Goal: Task Accomplishment & Management: Use online tool/utility

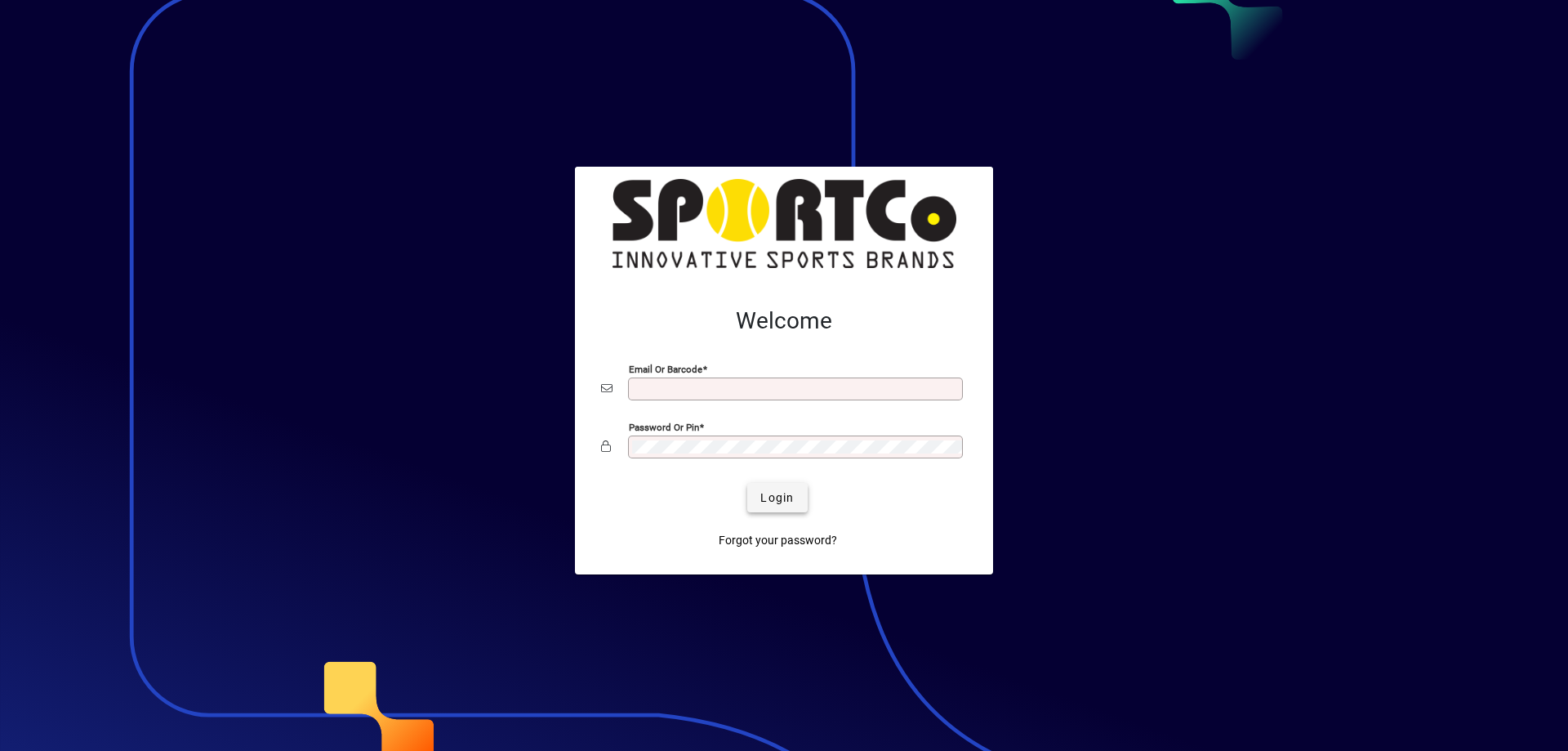
type input "**********"
click at [764, 499] on span "Login" at bounding box center [777, 497] width 33 height 17
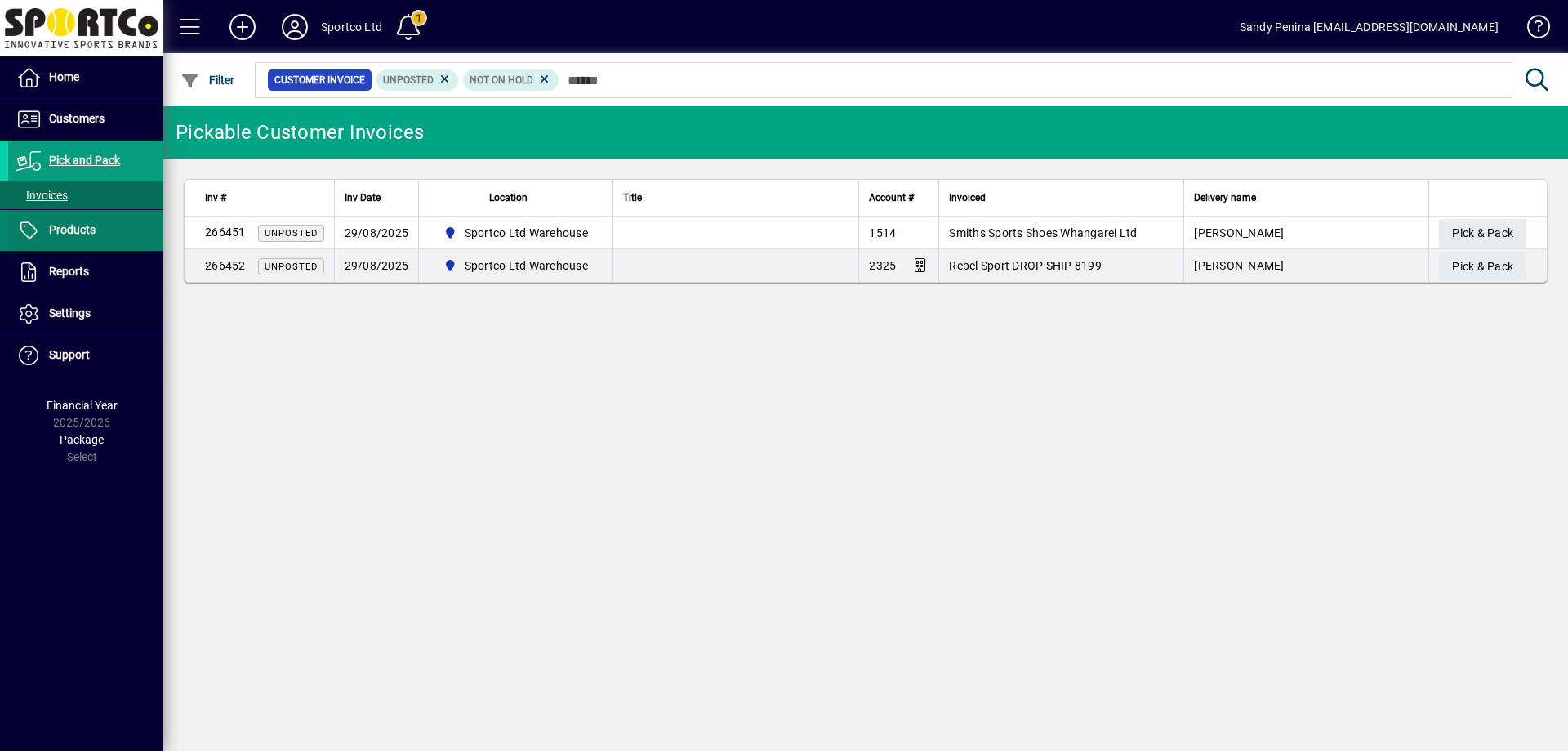
click at [74, 234] on span "Products" at bounding box center [72, 229] width 47 height 13
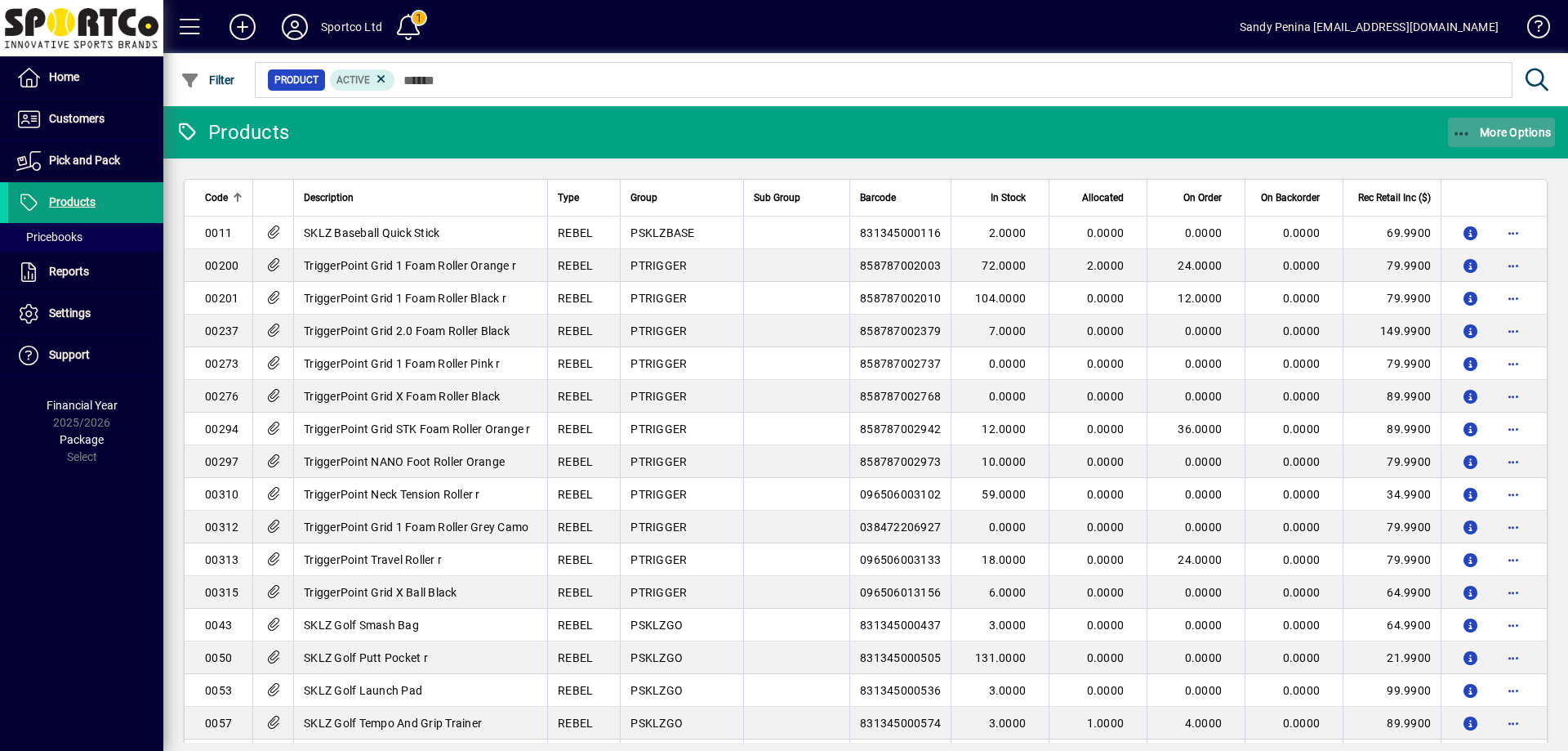
click at [1475, 143] on span "button" at bounding box center [1502, 132] width 108 height 39
click at [1475, 137] on body "Home Customers Invoices Payments Quotes Backorders Communications Pick and Pack…" at bounding box center [784, 376] width 1568 height 751
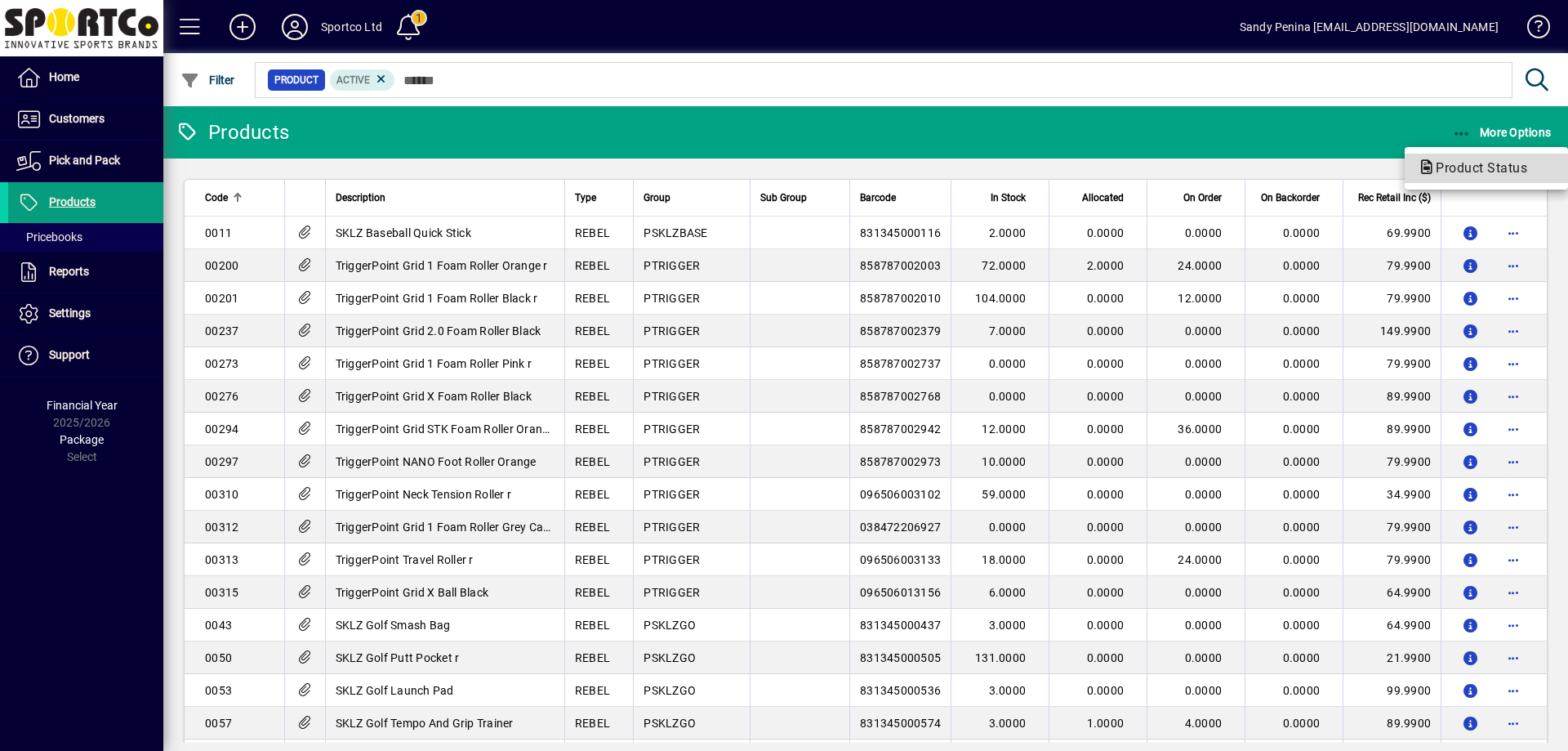
click at [1474, 159] on span "Product Status" at bounding box center [1487, 168] width 137 height 19
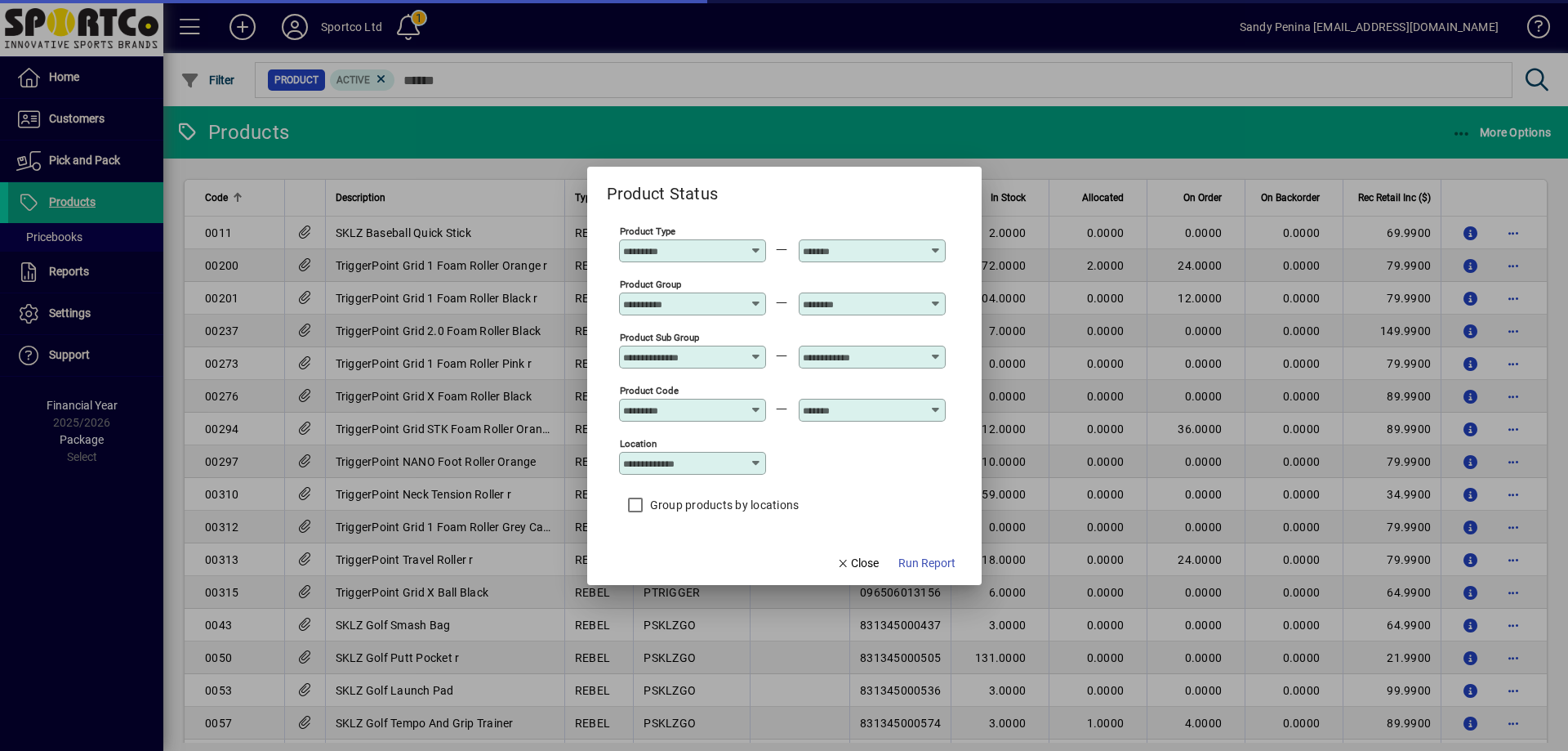
click at [718, 303] on input "Product Group" at bounding box center [682, 303] width 119 height 13
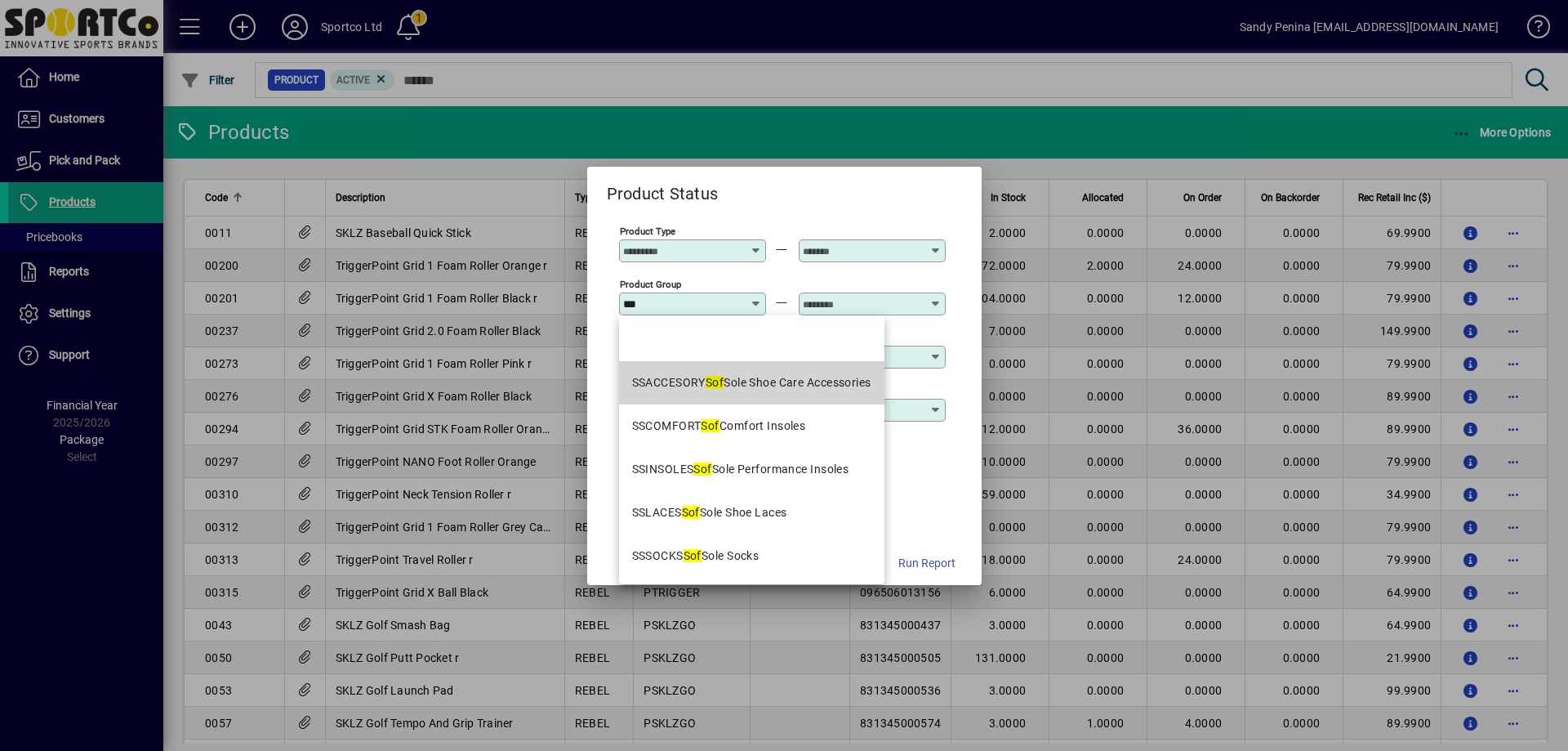
click at [820, 389] on div "SSACCESORY Sof Sole Shoe Care Accessories" at bounding box center [752, 382] width 240 height 17
type input "**********"
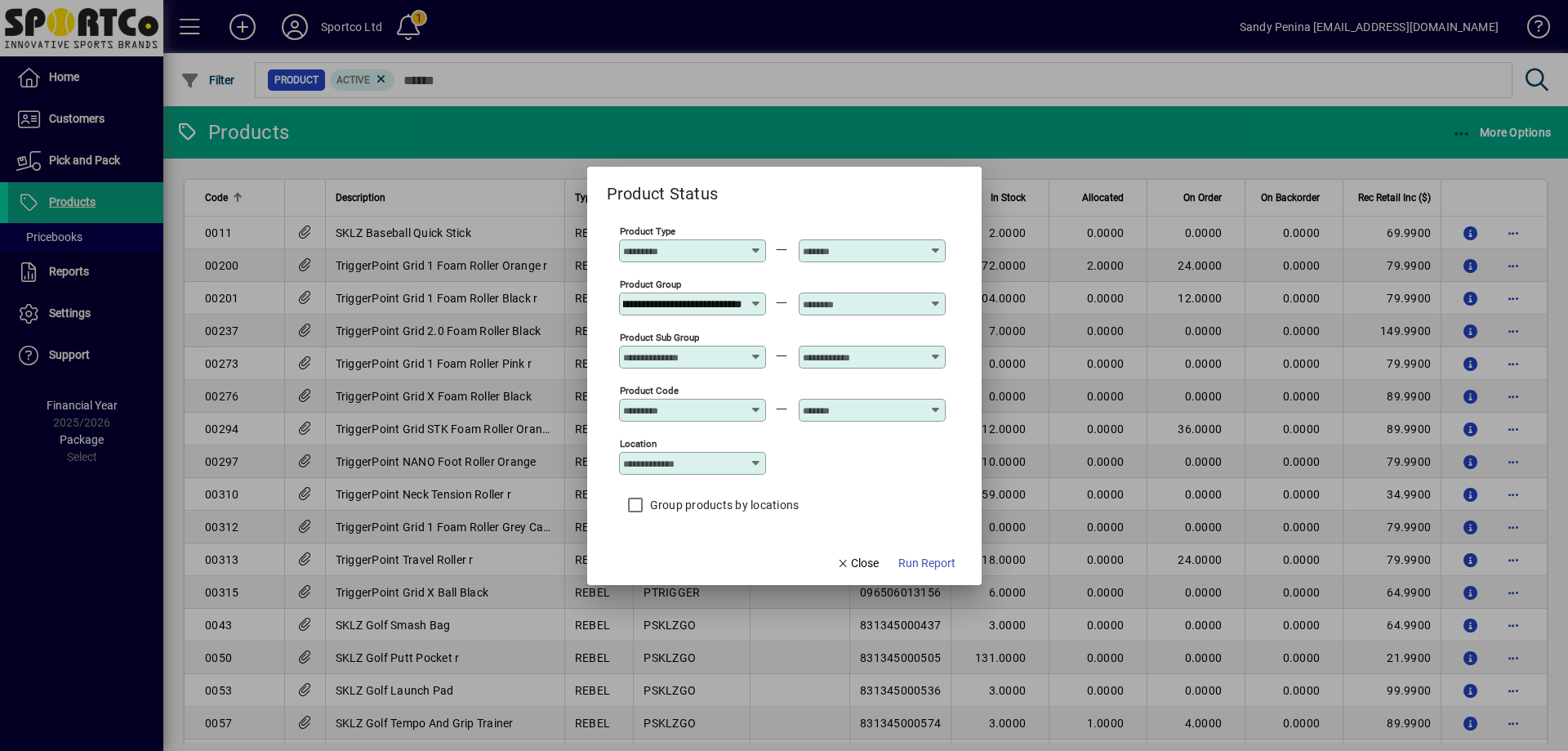
click at [852, 309] on input "text" at bounding box center [862, 303] width 119 height 13
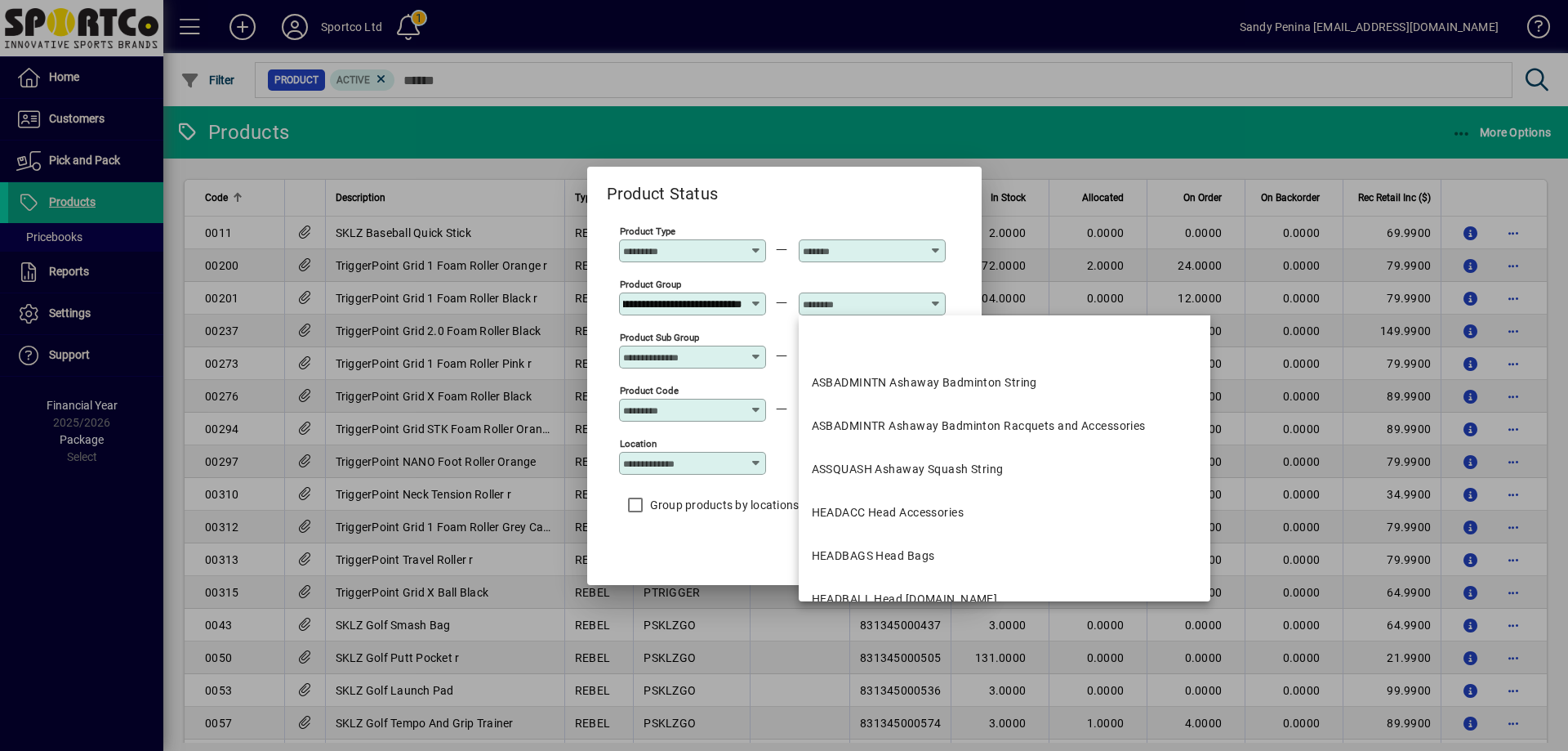
scroll to position [0, 0]
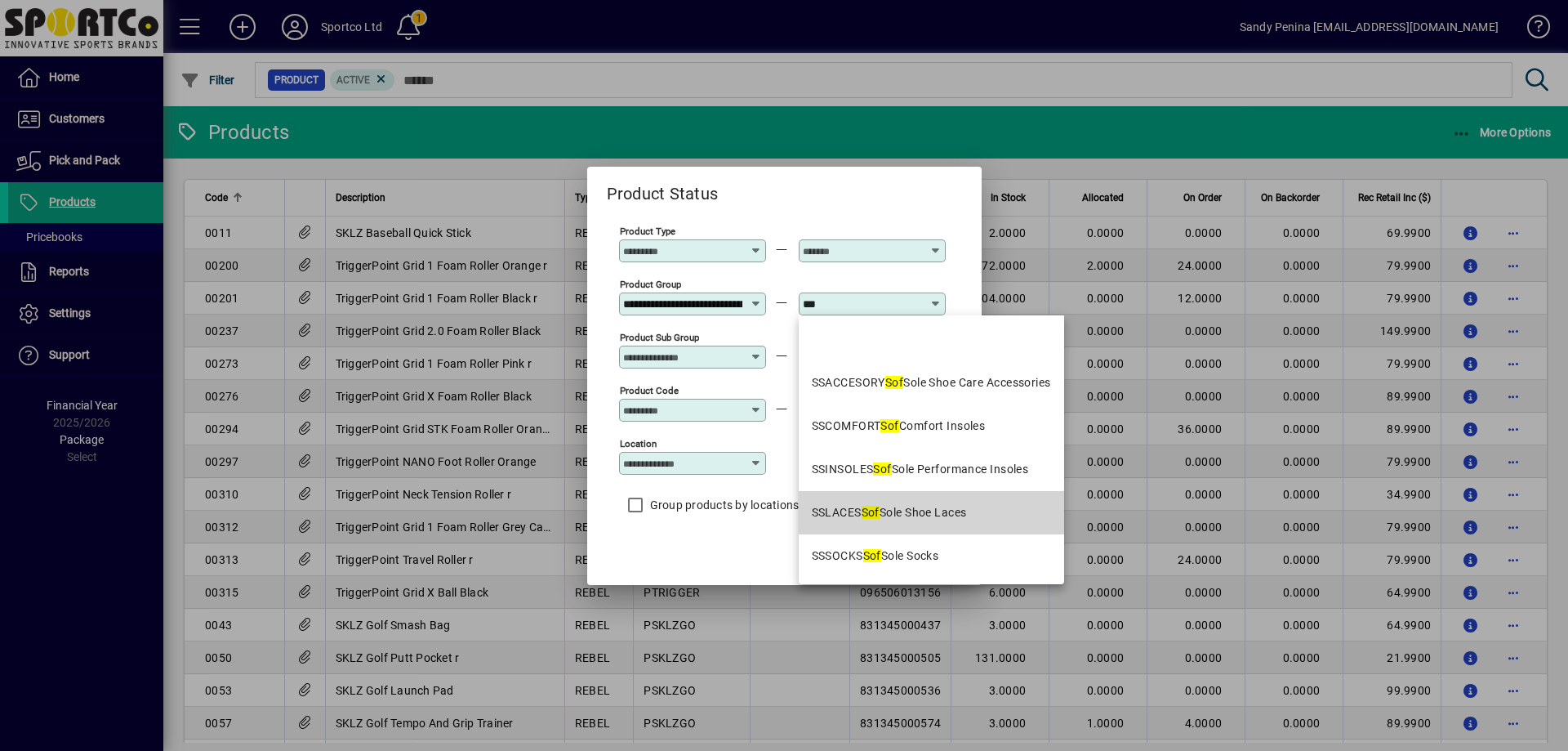
click at [943, 512] on div "SSLACES Sof Sole Shoe Laces" at bounding box center [889, 512] width 155 height 17
type input "**********"
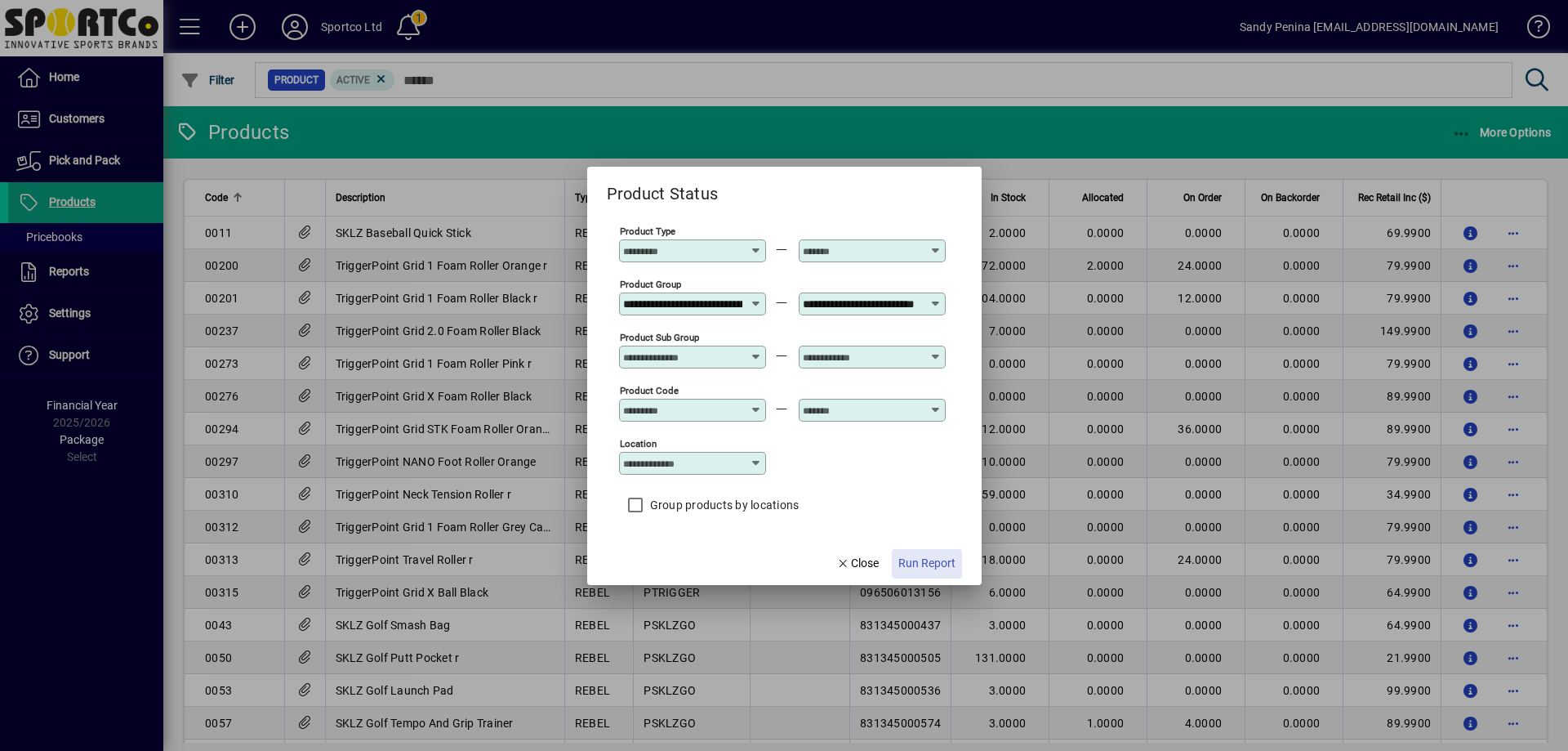
click at [933, 563] on span "Run Report" at bounding box center [926, 562] width 57 height 17
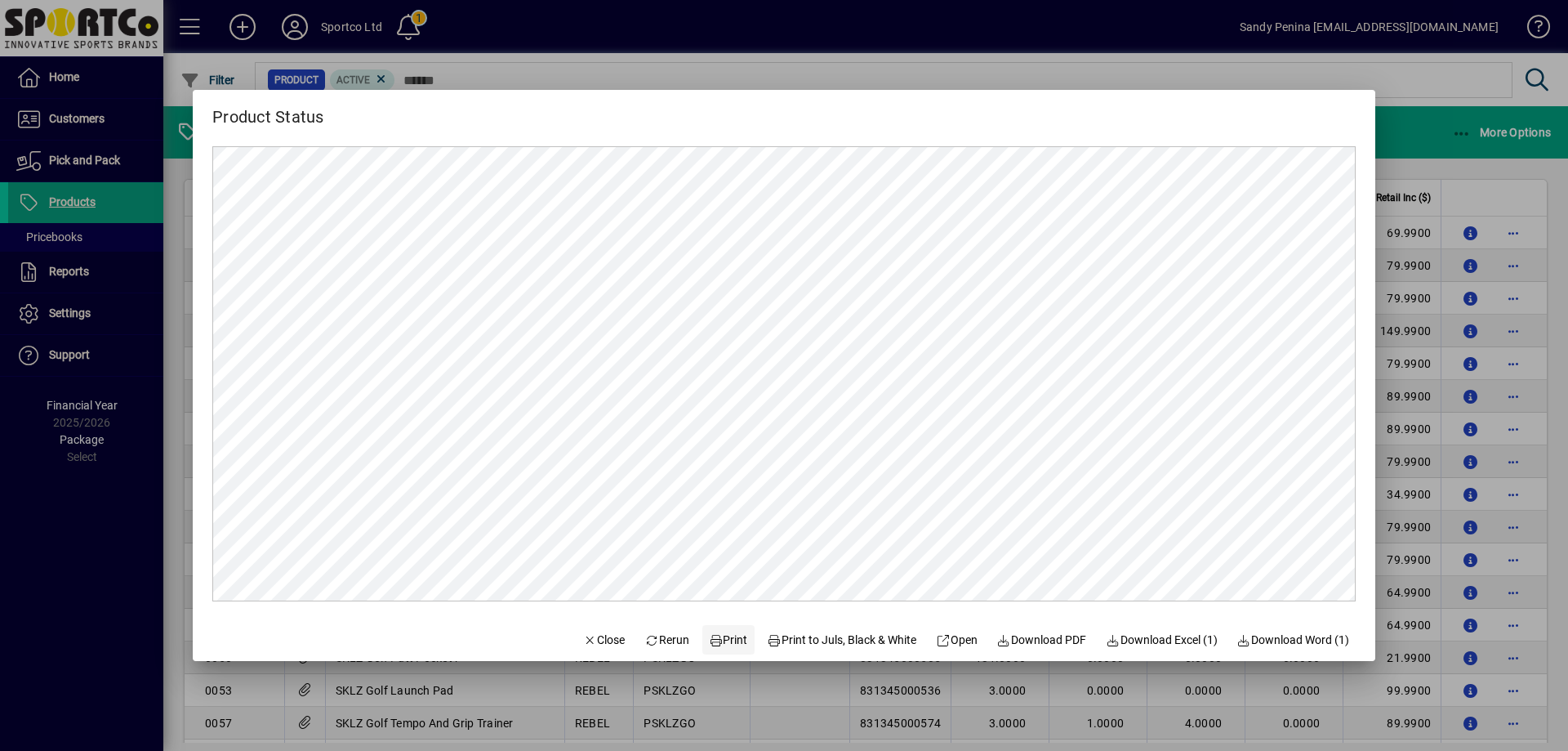
click at [720, 642] on span "Print" at bounding box center [728, 639] width 39 height 17
drag, startPoint x: 598, startPoint y: 644, endPoint x: 635, endPoint y: 619, distance: 44.7
click at [598, 644] on span "Close" at bounding box center [605, 639] width 42 height 17
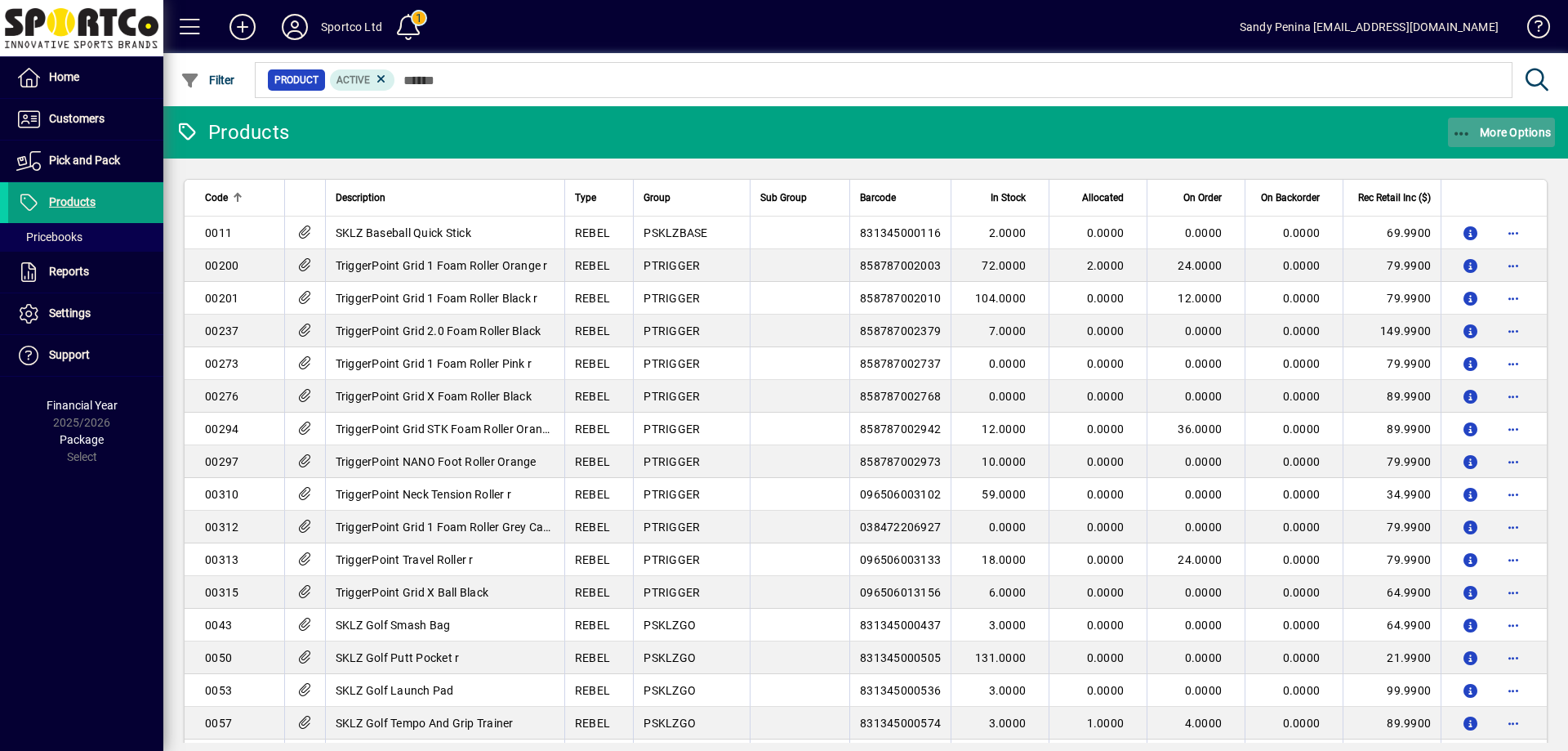
click at [1481, 126] on span "More Options" at bounding box center [1502, 132] width 100 height 13
click at [1501, 163] on span "Product Status" at bounding box center [1476, 168] width 117 height 16
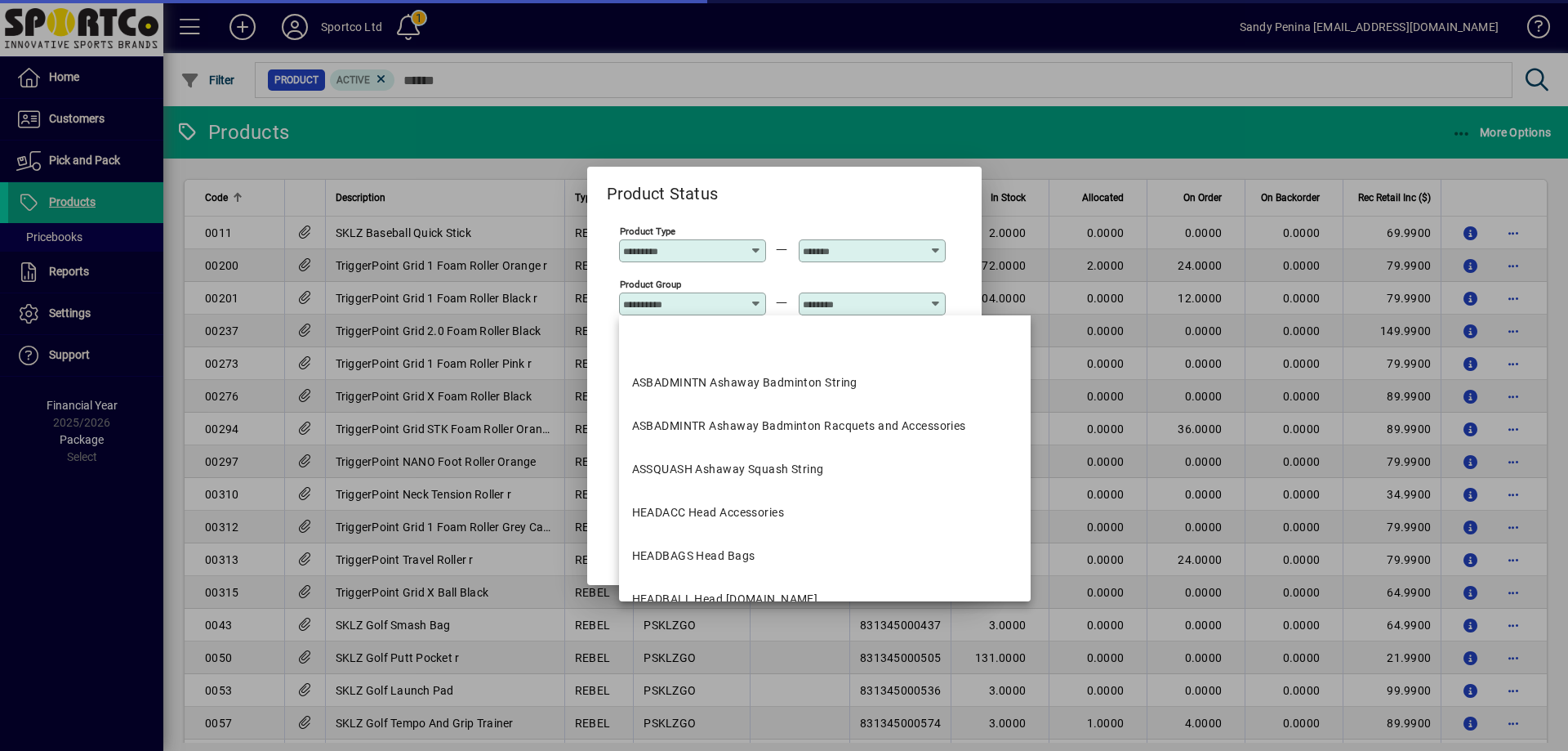
click at [700, 307] on input "Product Group" at bounding box center [682, 303] width 119 height 13
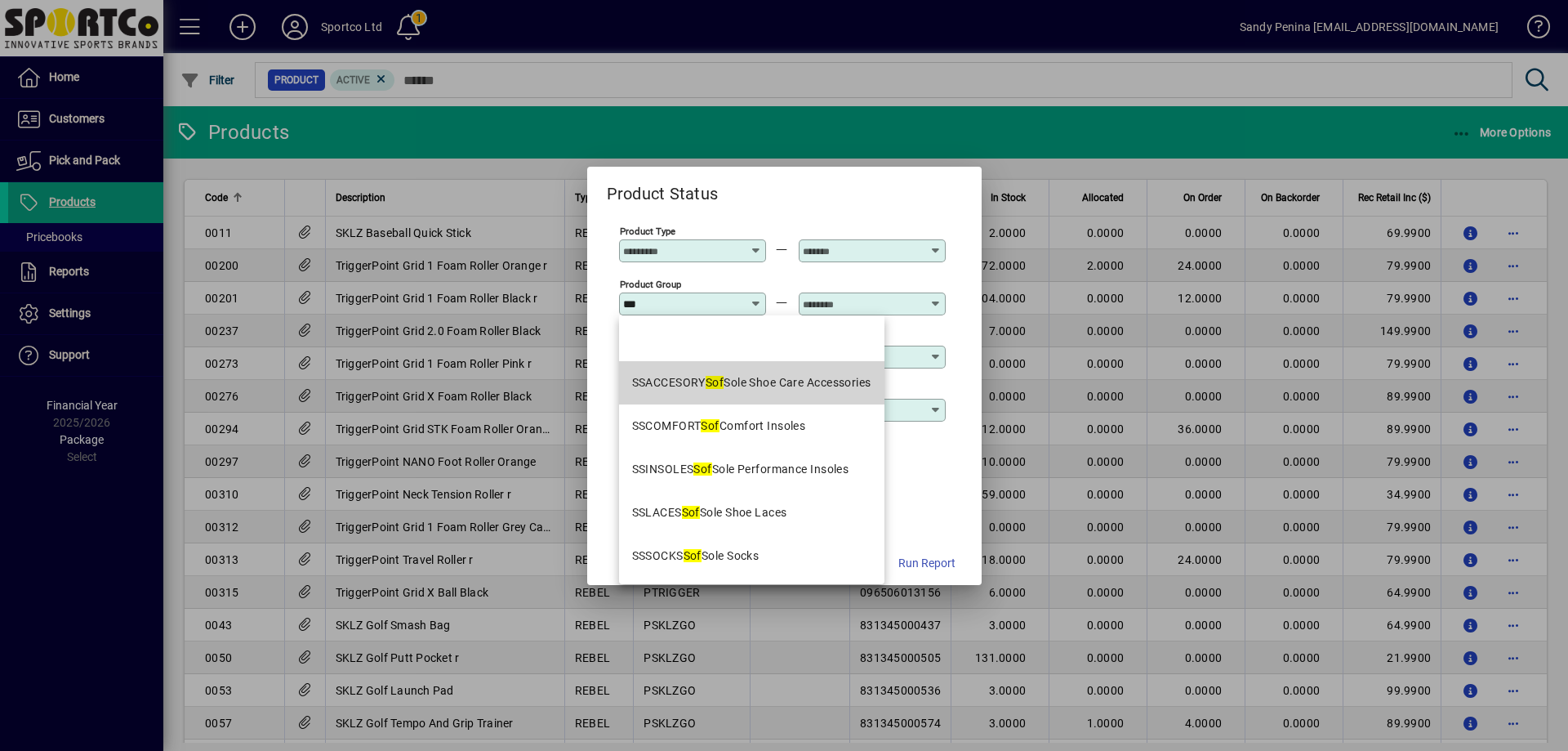
click at [753, 382] on div "SSACCESORY Sof Sole Shoe Care Accessories" at bounding box center [752, 382] width 240 height 17
type input "**********"
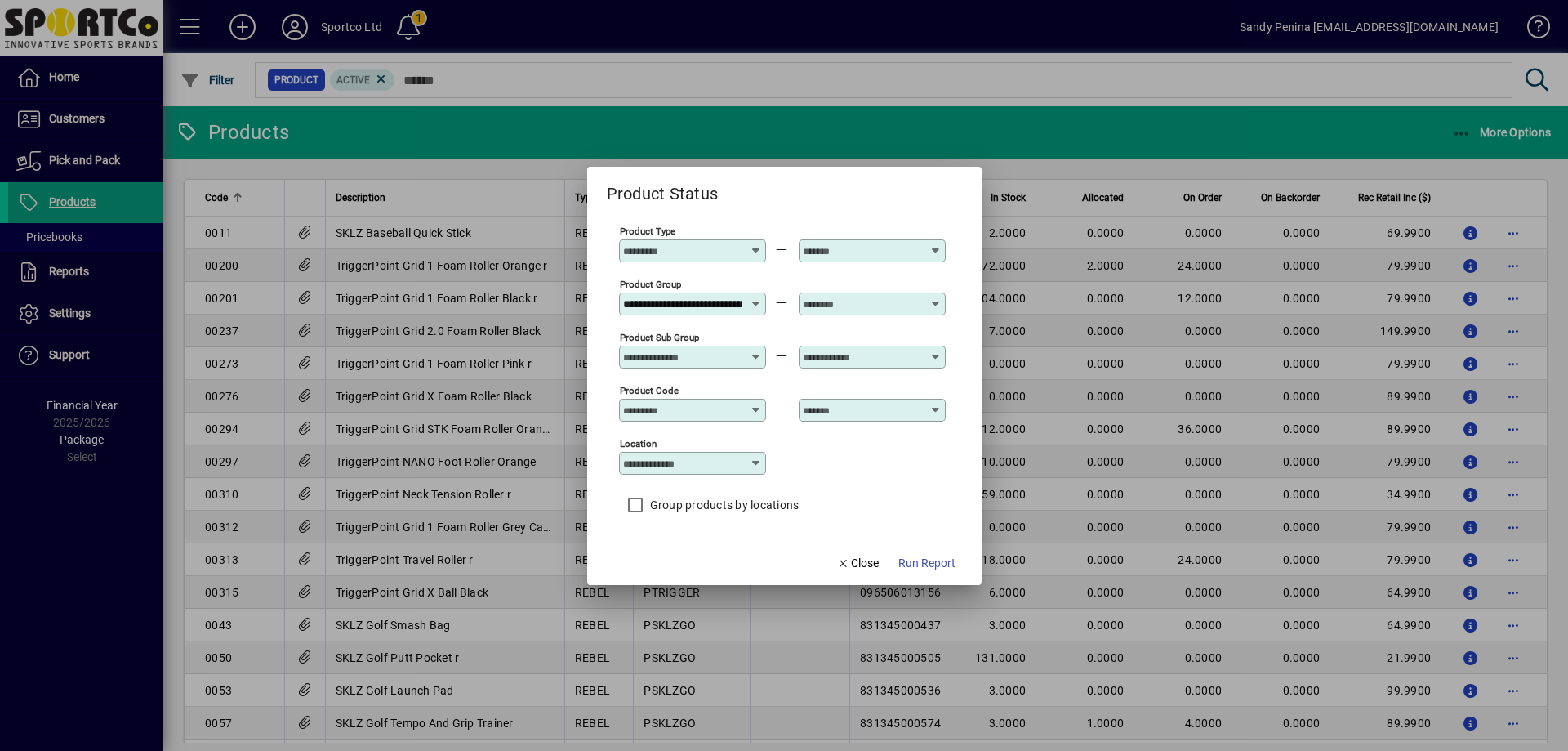
scroll to position [0, 127]
click at [856, 301] on input "text" at bounding box center [862, 303] width 119 height 13
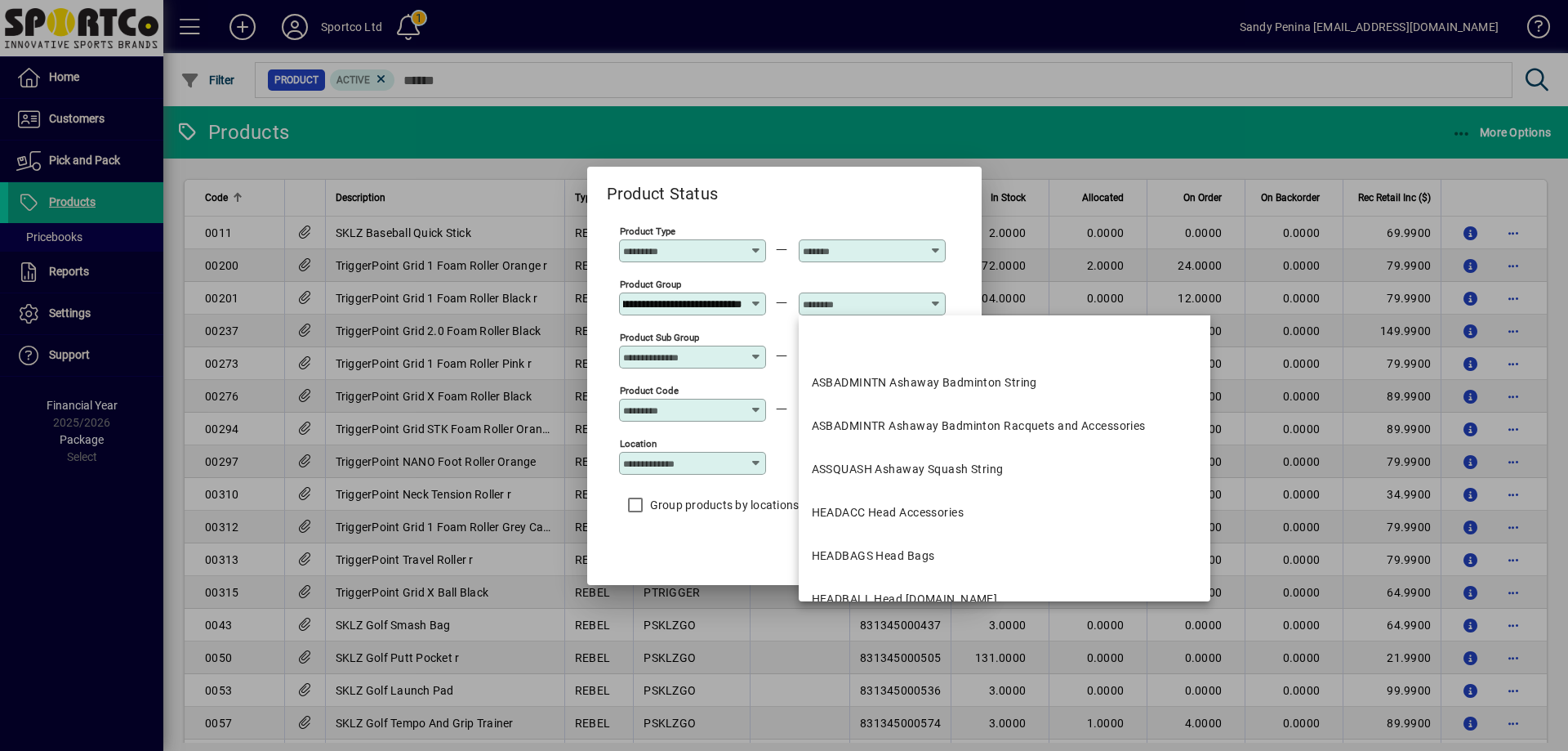
scroll to position [0, 0]
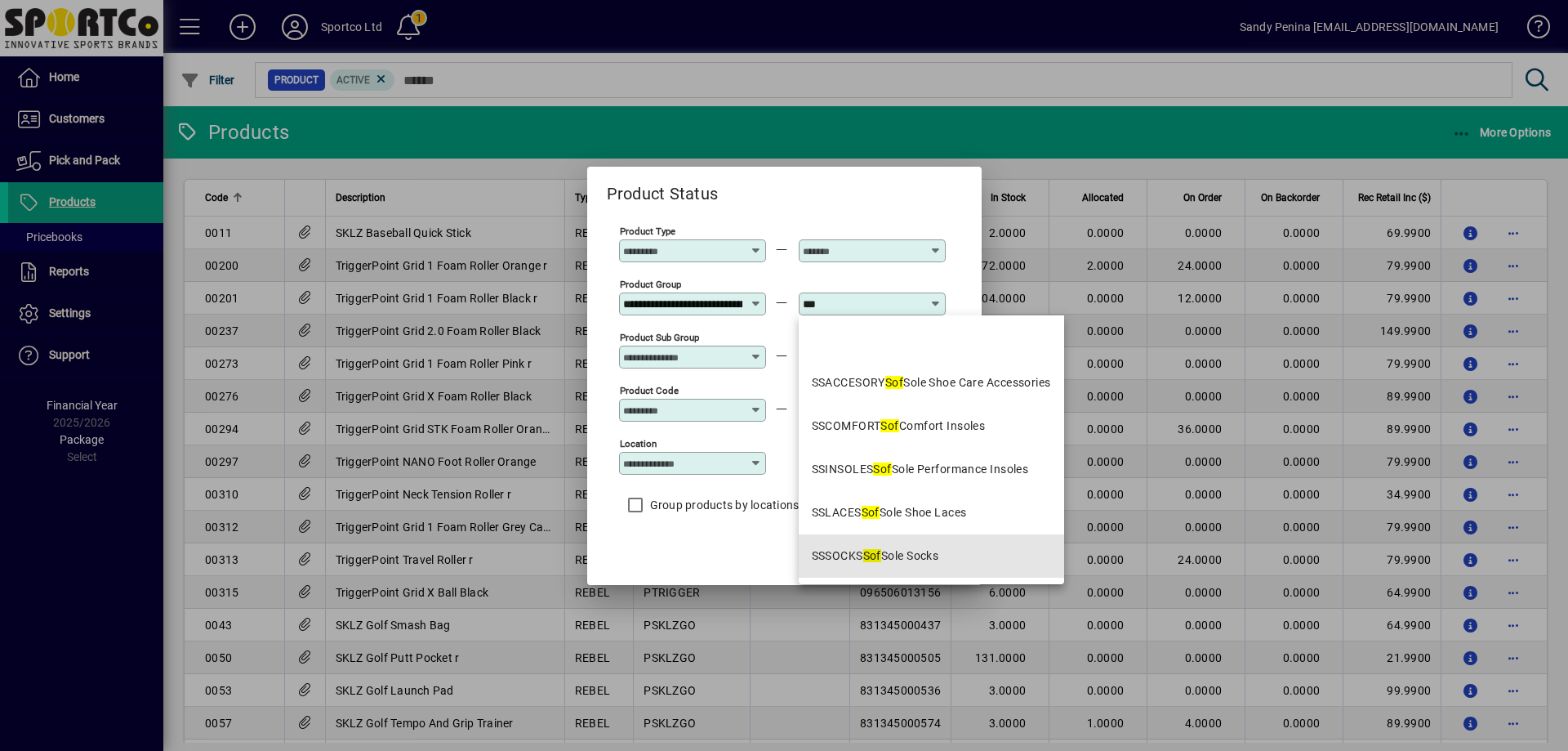
drag, startPoint x: 940, startPoint y: 563, endPoint x: 930, endPoint y: 541, distance: 24.2
click at [940, 562] on div "SSSOCKS Sof Sole Socks" at bounding box center [875, 555] width 128 height 17
type input "**********"
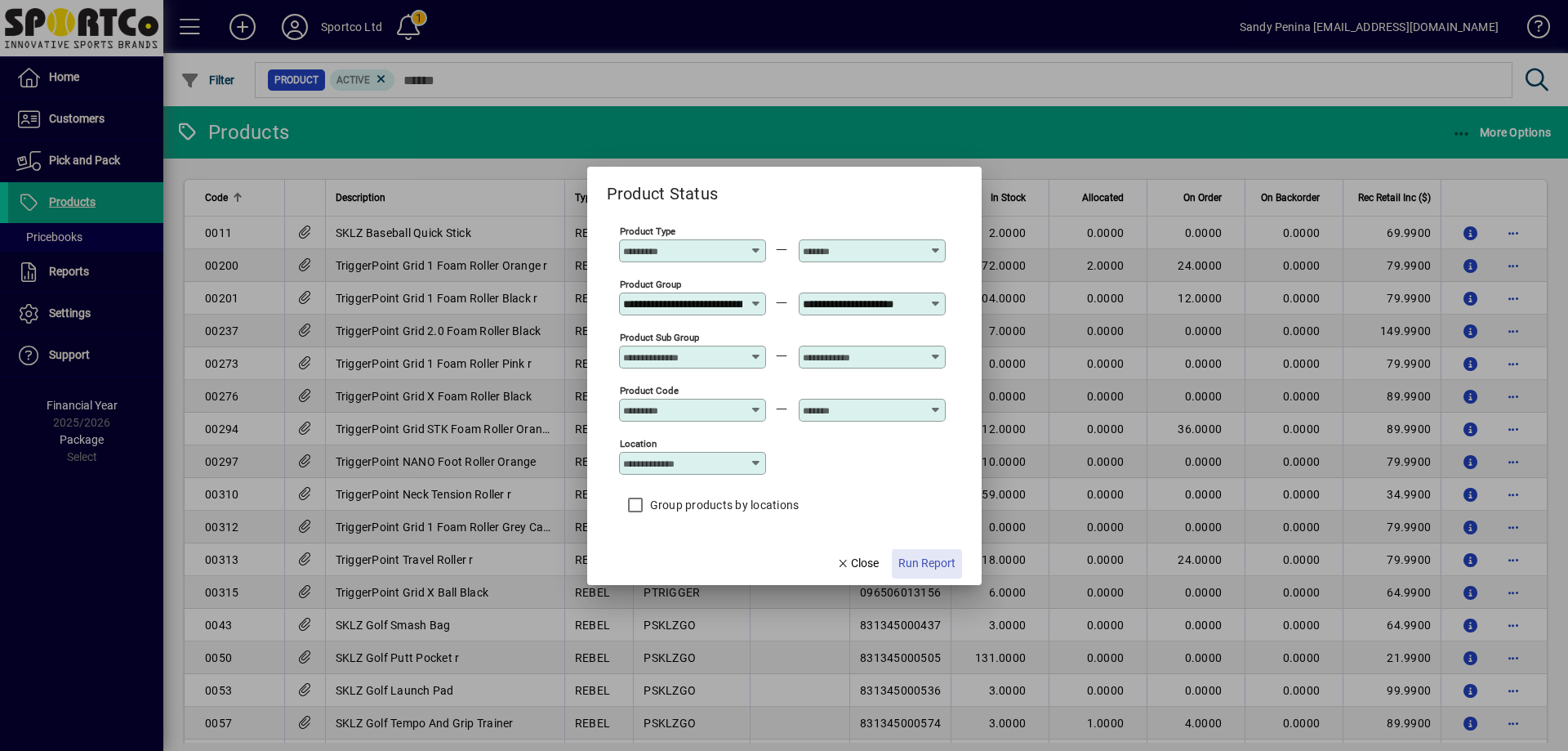
click at [943, 561] on span "Run Report" at bounding box center [926, 562] width 57 height 17
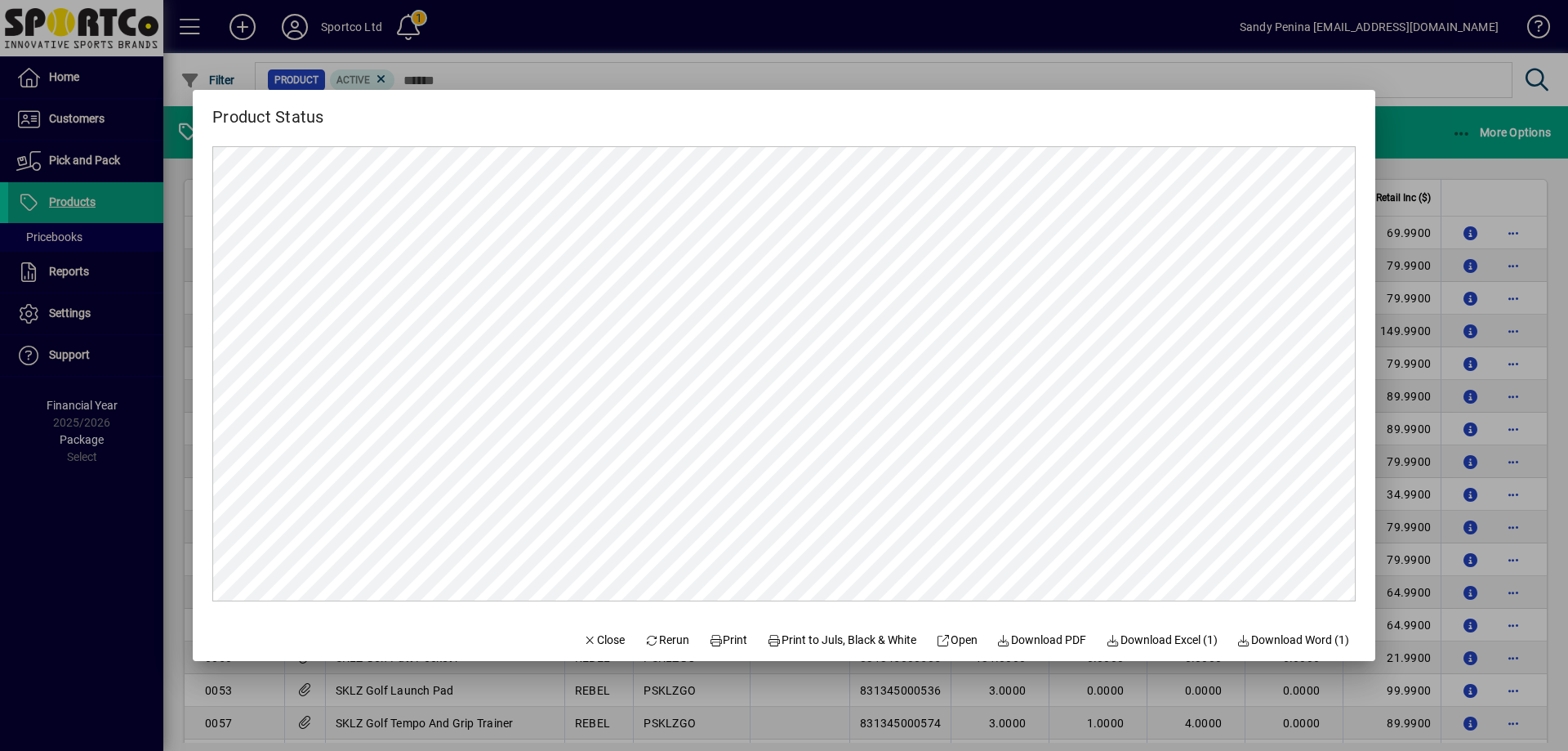
scroll to position [0, 0]
click at [706, 649] on span at bounding box center [728, 639] width 52 height 39
drag, startPoint x: 475, startPoint y: 83, endPoint x: 411, endPoint y: 5, distance: 100.9
click at [472, 68] on div at bounding box center [784, 376] width 1568 height 751
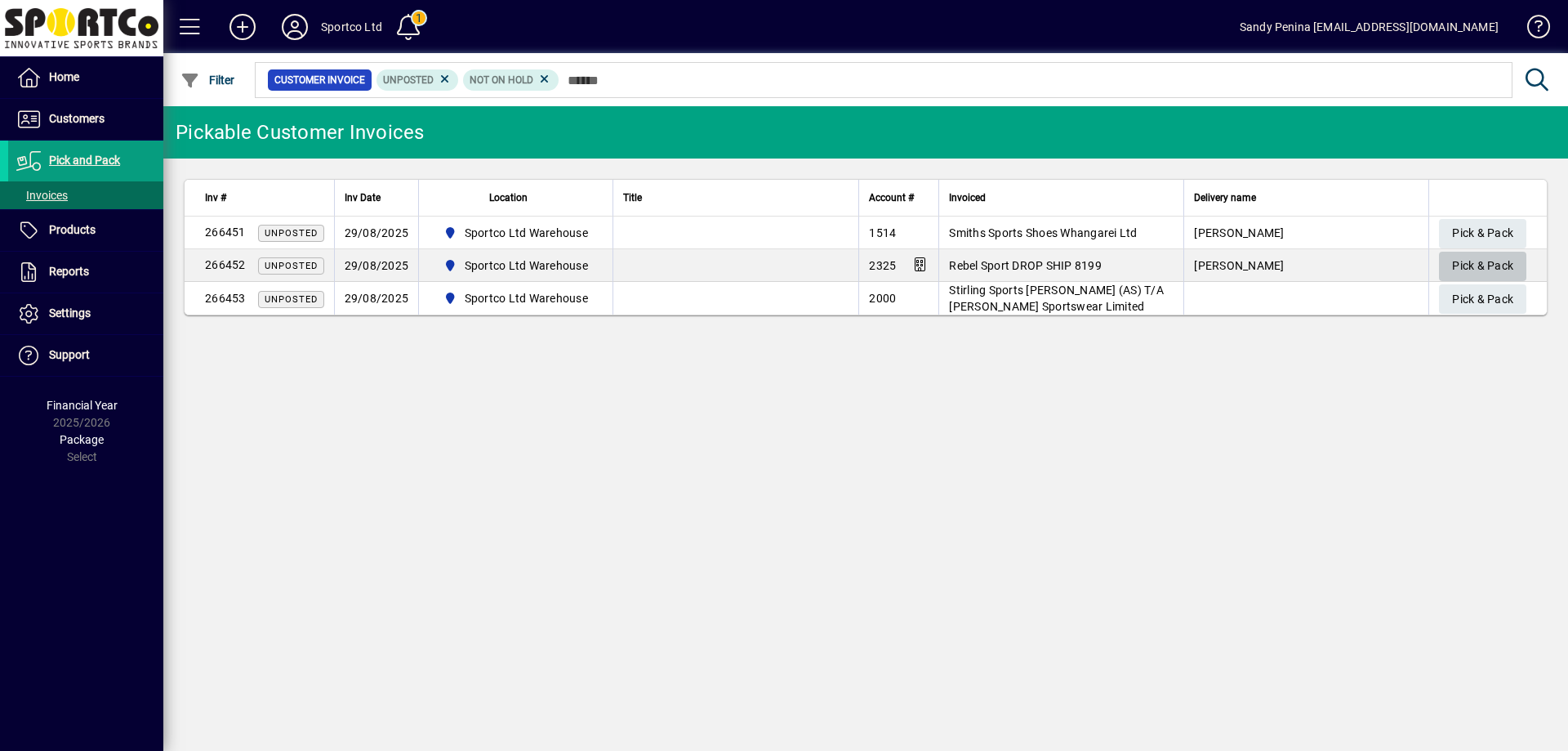
click at [1512, 278] on span "Pick & Pack" at bounding box center [1483, 265] width 62 height 27
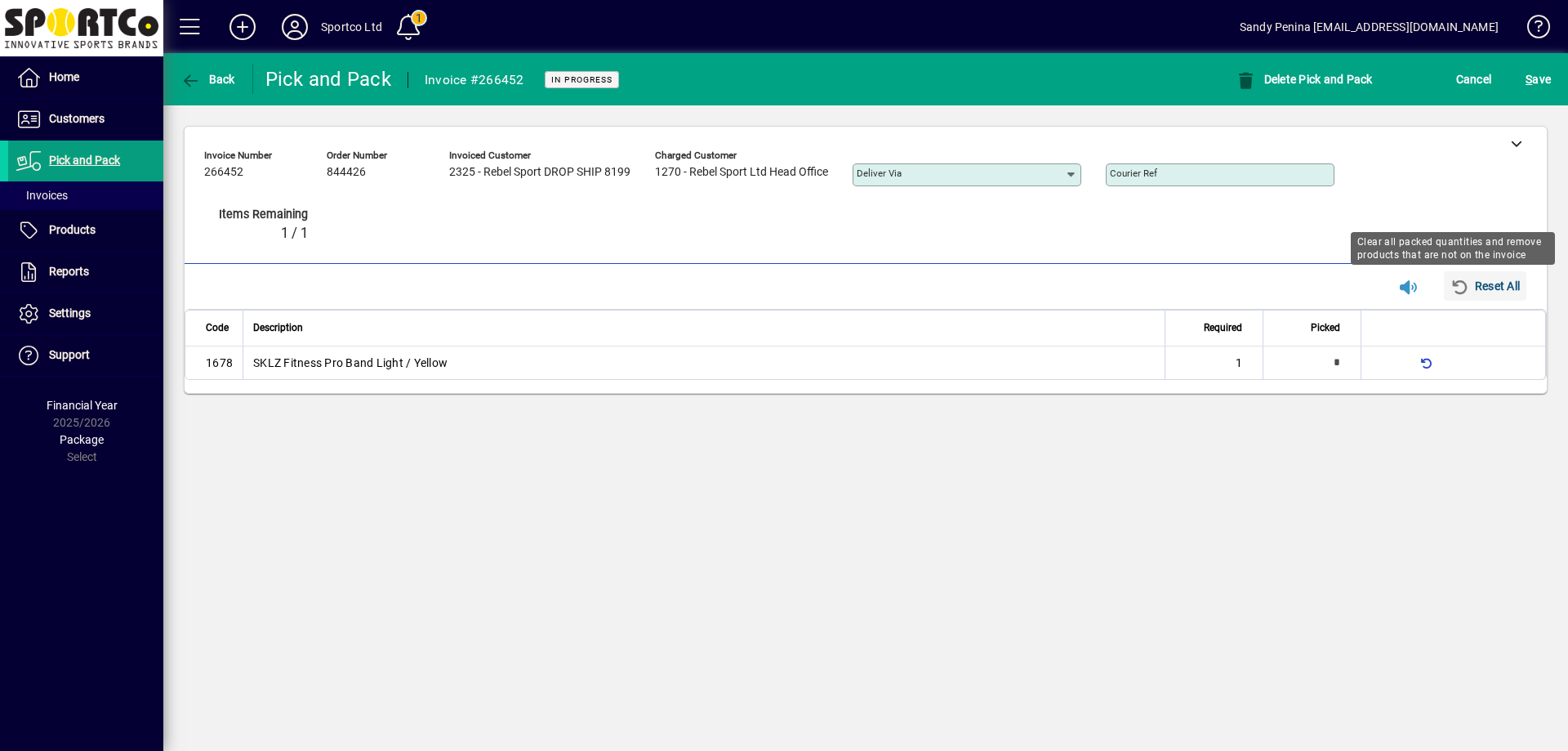
type input "*"
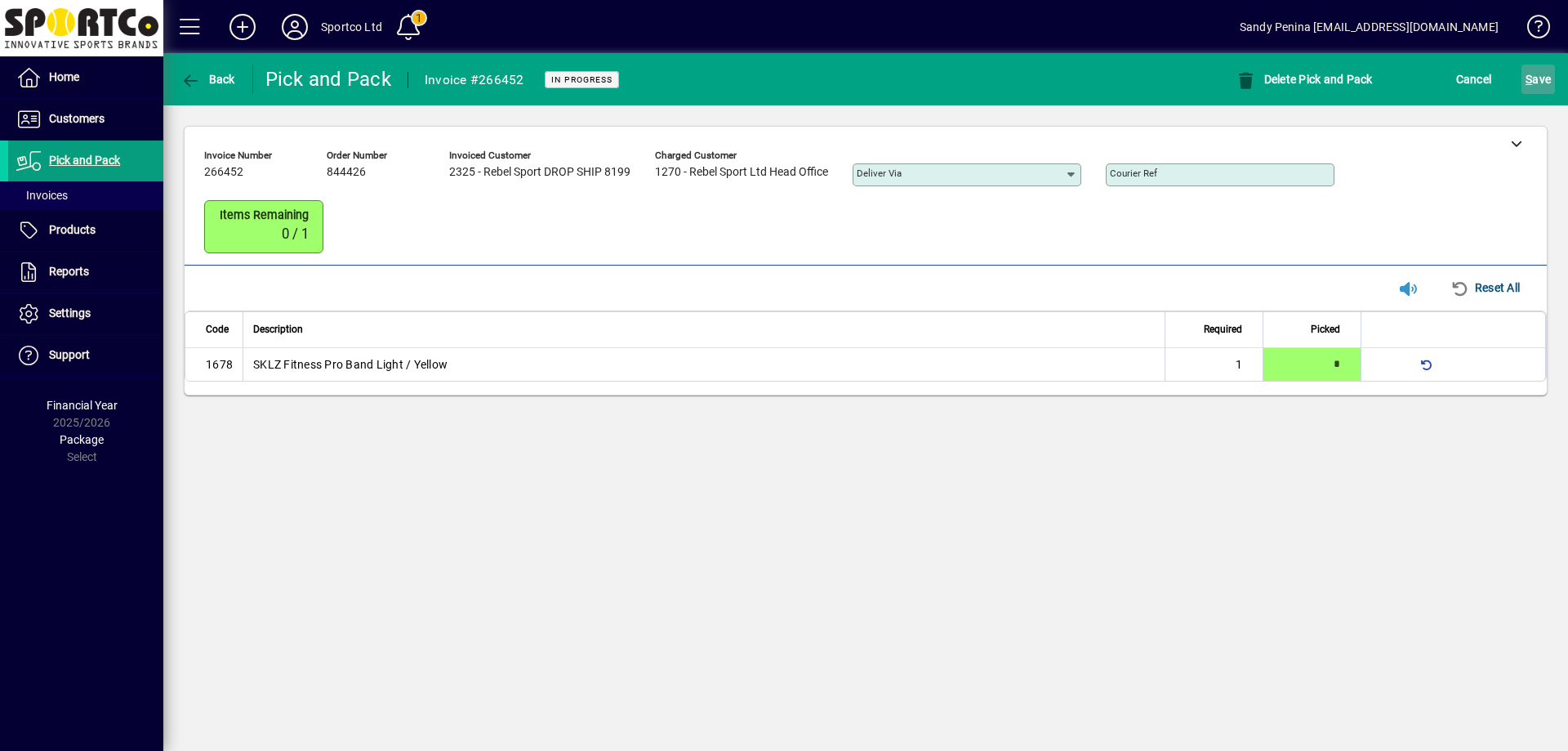
click at [1538, 69] on span "S ave" at bounding box center [1538, 79] width 26 height 26
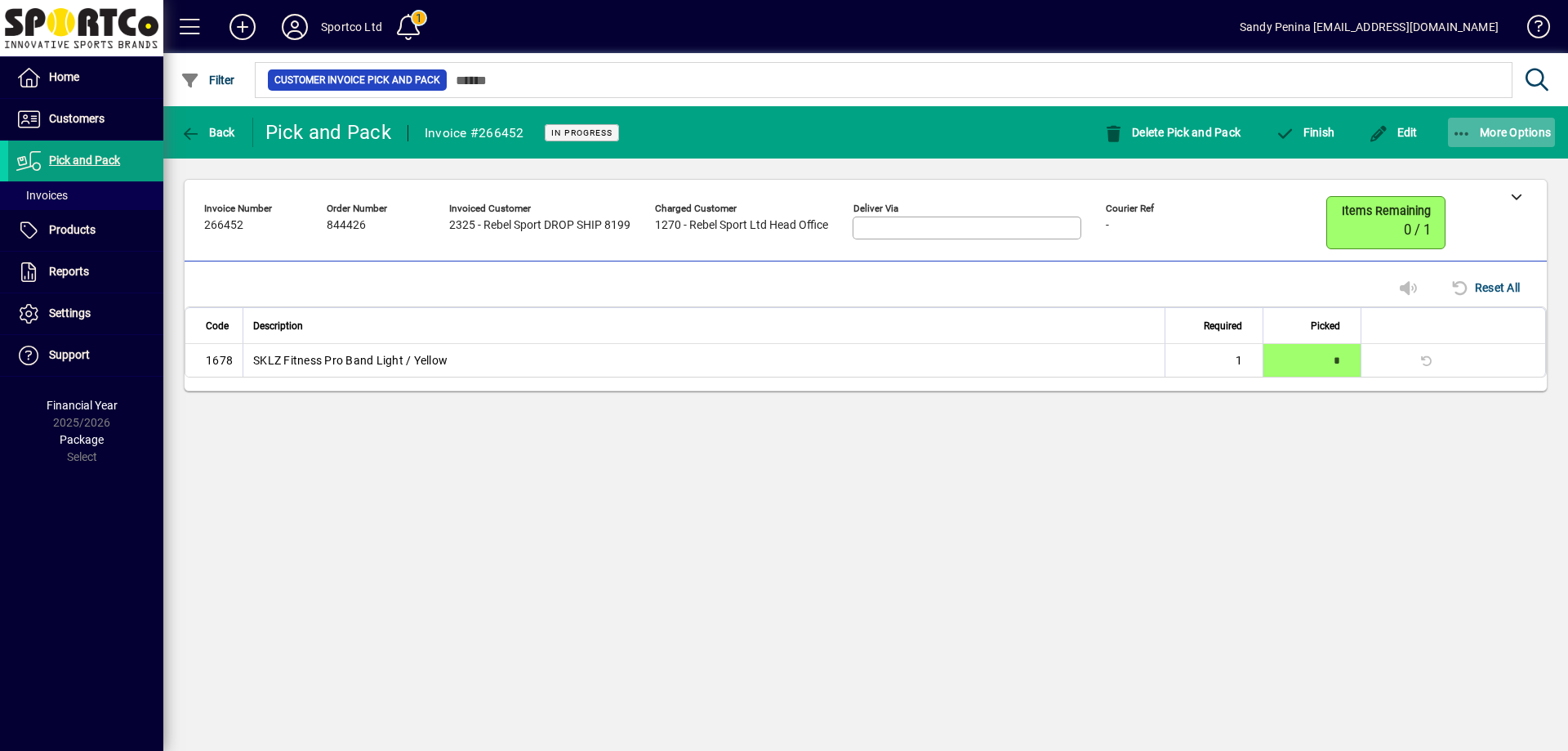
click at [1450, 133] on span "button" at bounding box center [1502, 132] width 108 height 39
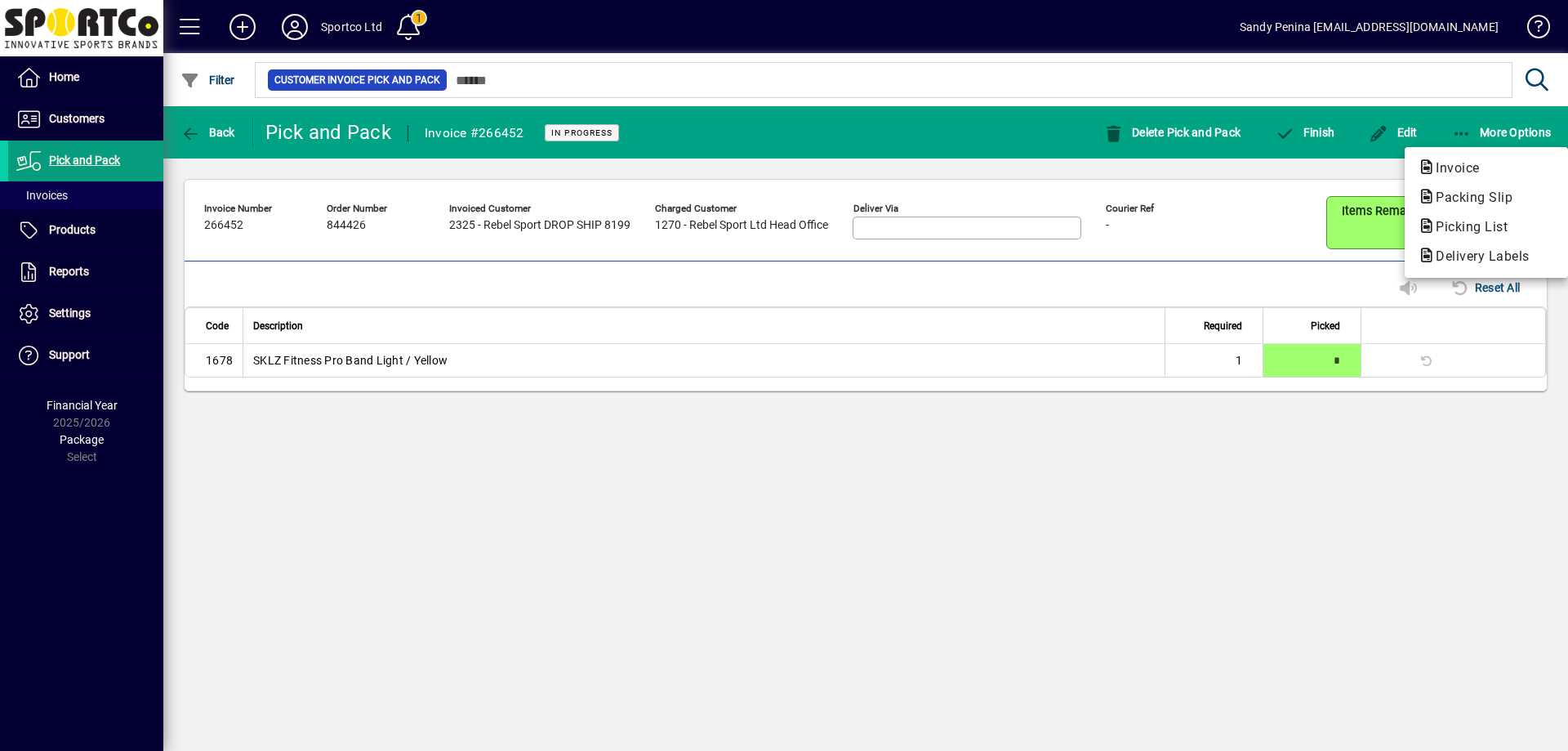
click at [1405, 131] on div at bounding box center [784, 376] width 1568 height 751
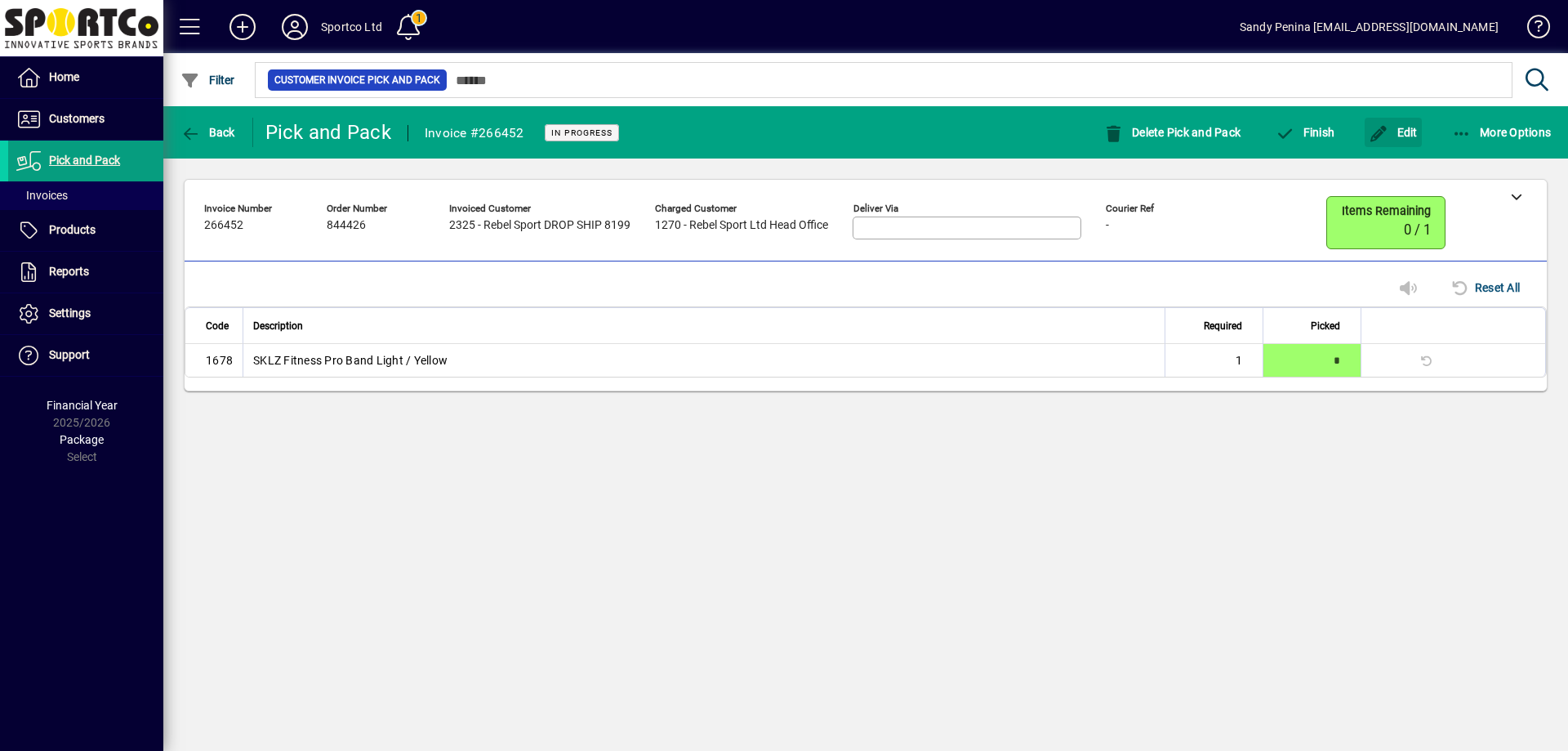
drag, startPoint x: 1393, startPoint y: 131, endPoint x: 1500, endPoint y: 160, distance: 110.9
click at [1397, 131] on span "Edit" at bounding box center [1393, 132] width 49 height 13
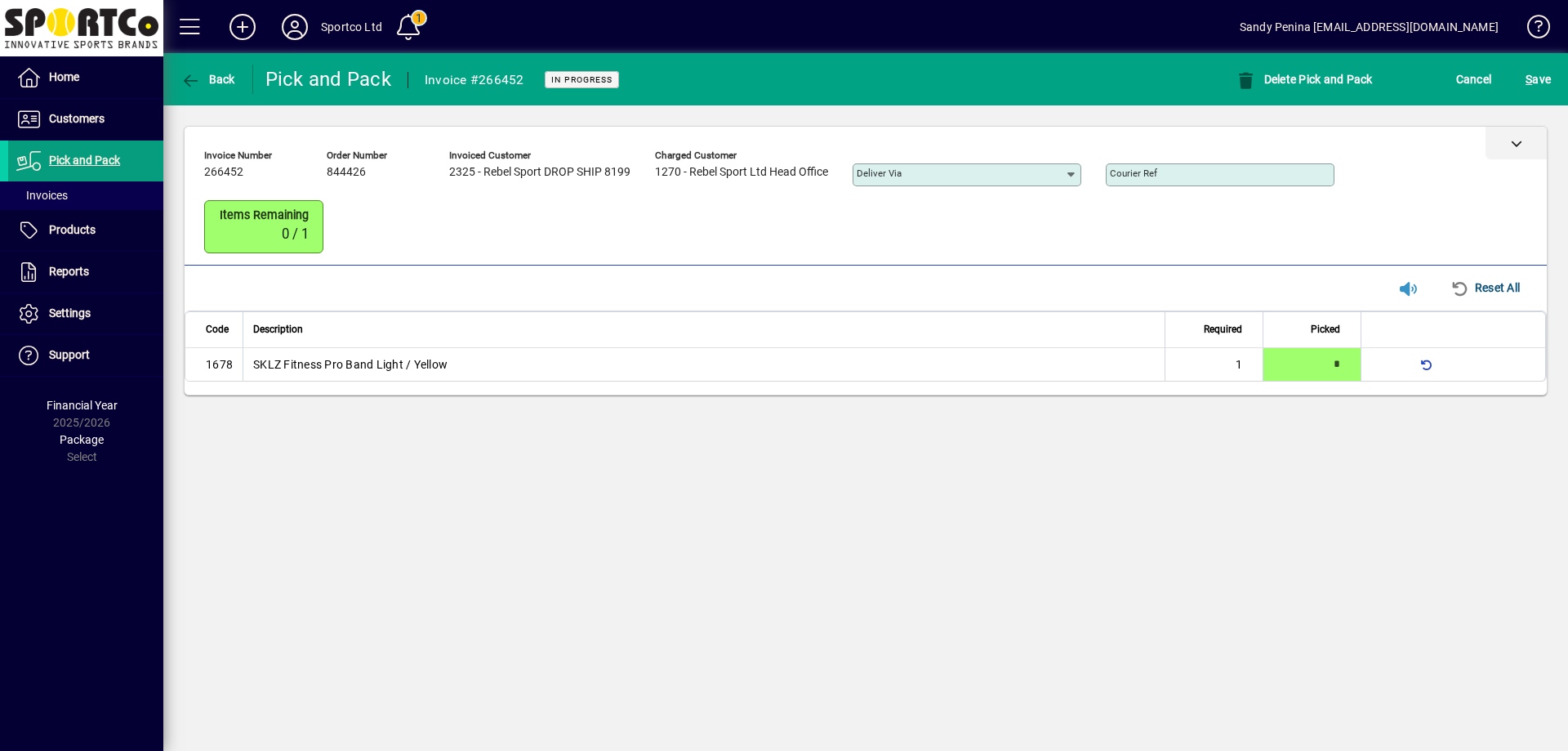
click at [1500, 154] on div at bounding box center [1517, 143] width 62 height 33
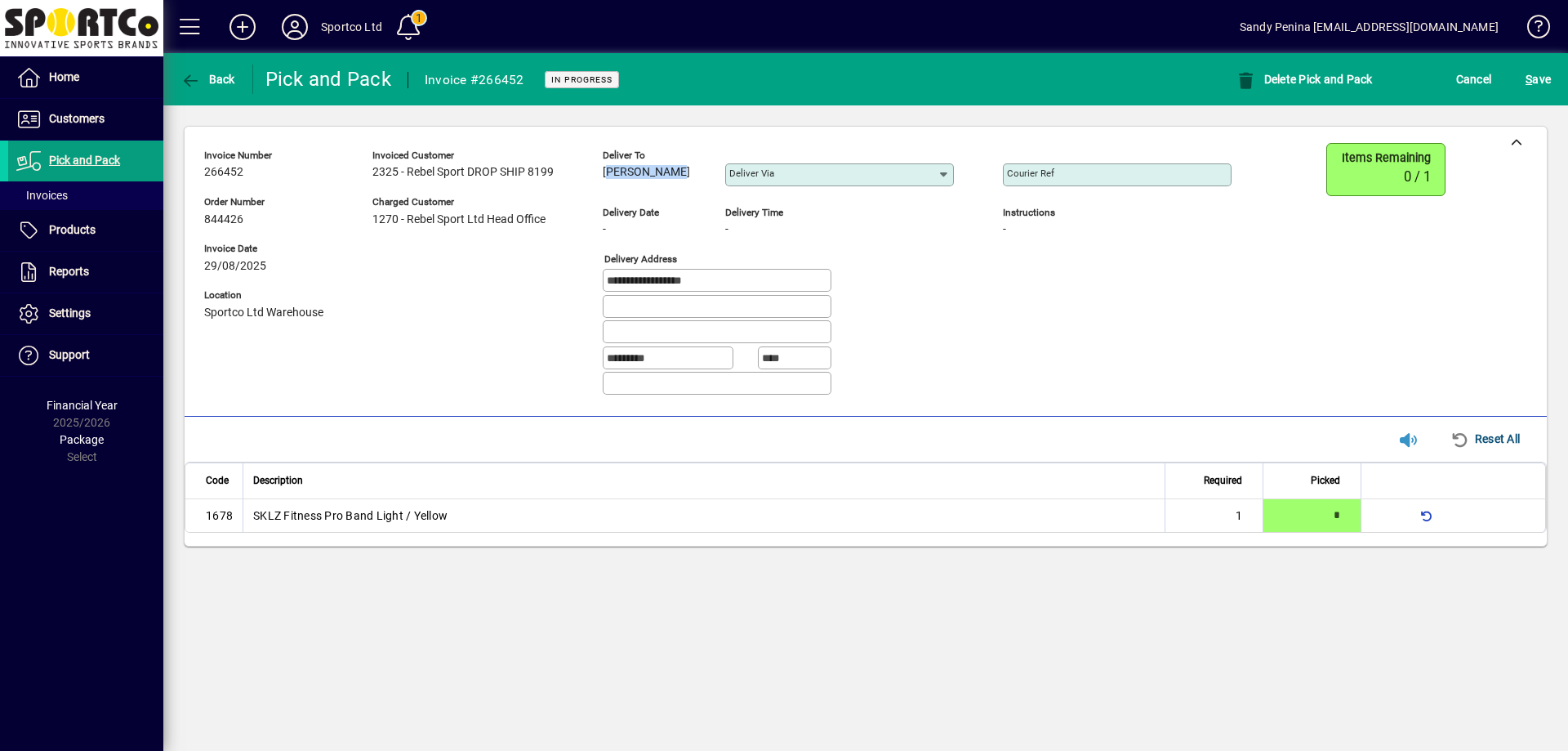
drag, startPoint x: 604, startPoint y: 170, endPoint x: 638, endPoint y: 175, distance: 34.4
click at [682, 184] on div "Deliver to Justin Cook" at bounding box center [651, 169] width 98 height 45
copy span "Justin Cook"
drag, startPoint x: 725, startPoint y: 283, endPoint x: 619, endPoint y: 278, distance: 106.1
click at [583, 280] on div "**********" at bounding box center [731, 275] width 1052 height 265
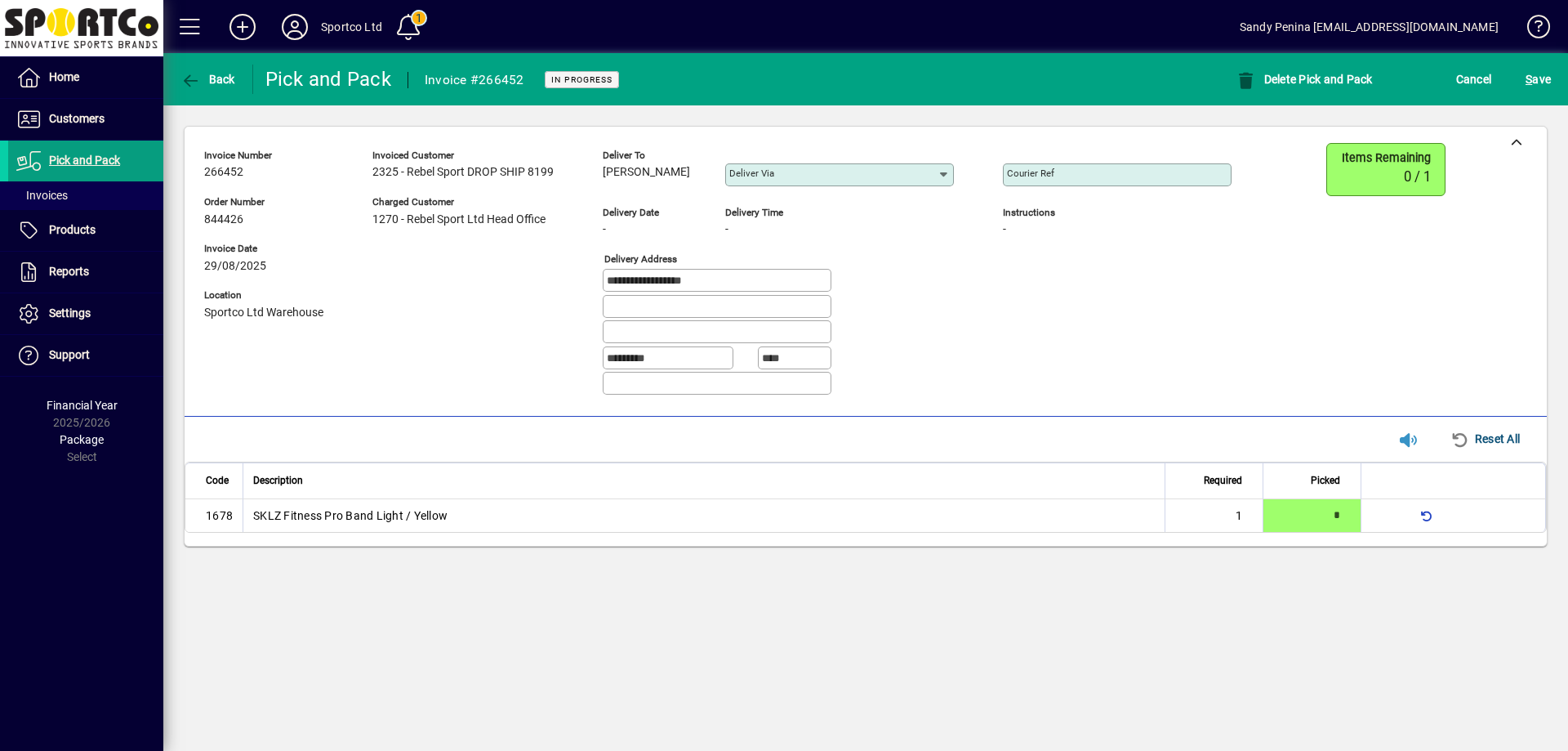
click at [1139, 167] on div "Courier Ref" at bounding box center [1117, 175] width 228 height 23
paste input "**********"
type input "**********"
click at [1525, 83] on span "submit" at bounding box center [1539, 79] width 33 height 39
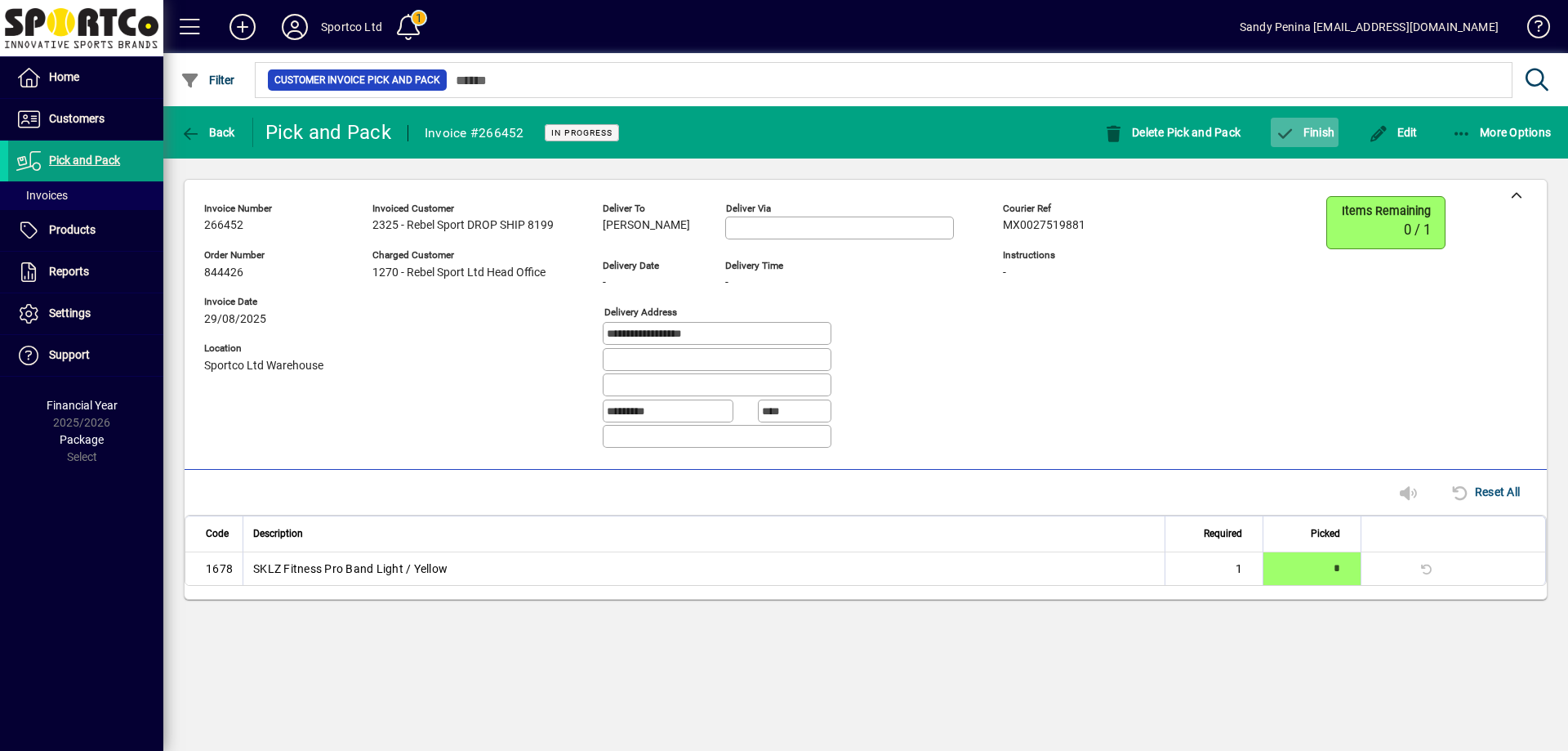
click at [1289, 134] on icon "button" at bounding box center [1285, 134] width 20 height 17
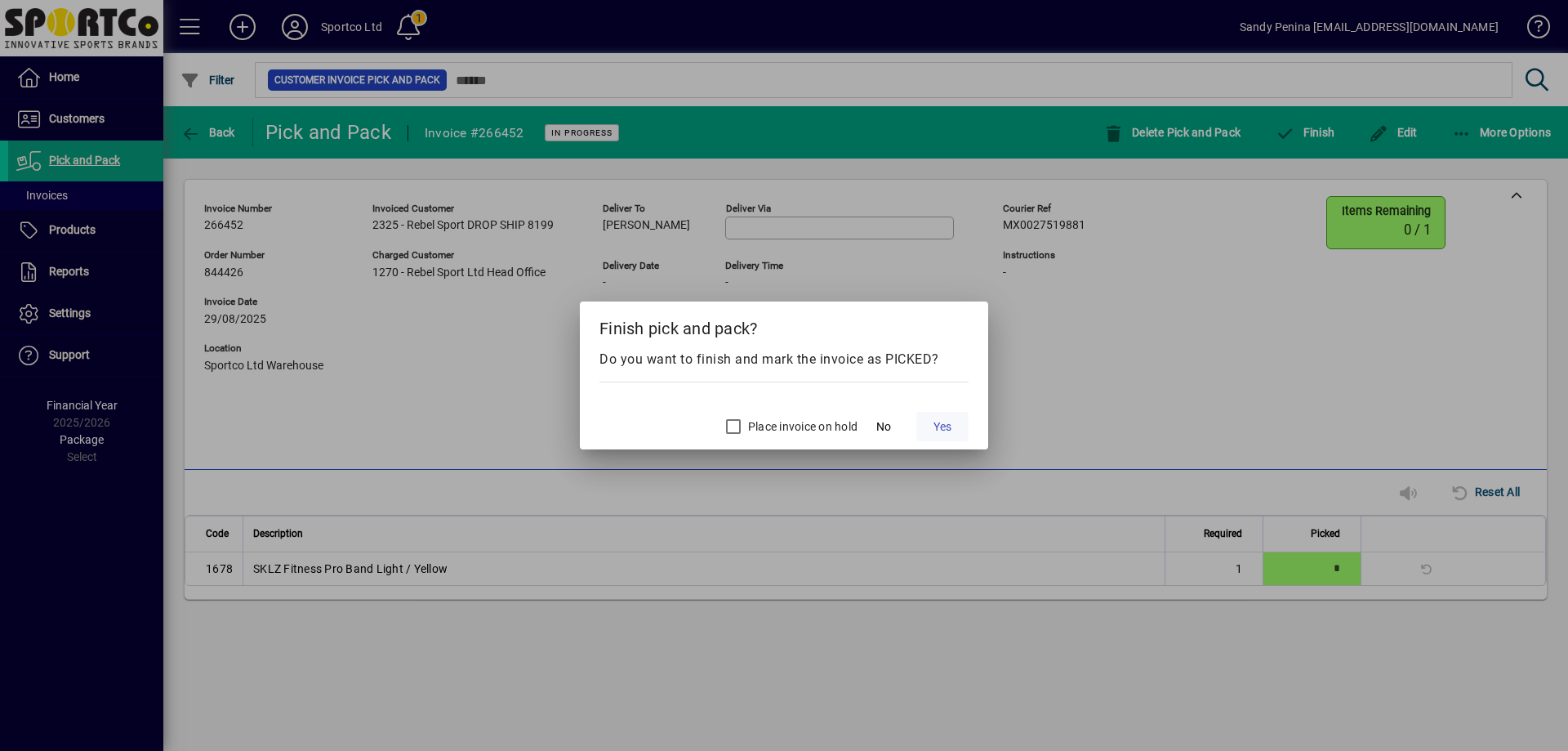
click at [933, 433] on span "Yes" at bounding box center [942, 427] width 18 height 17
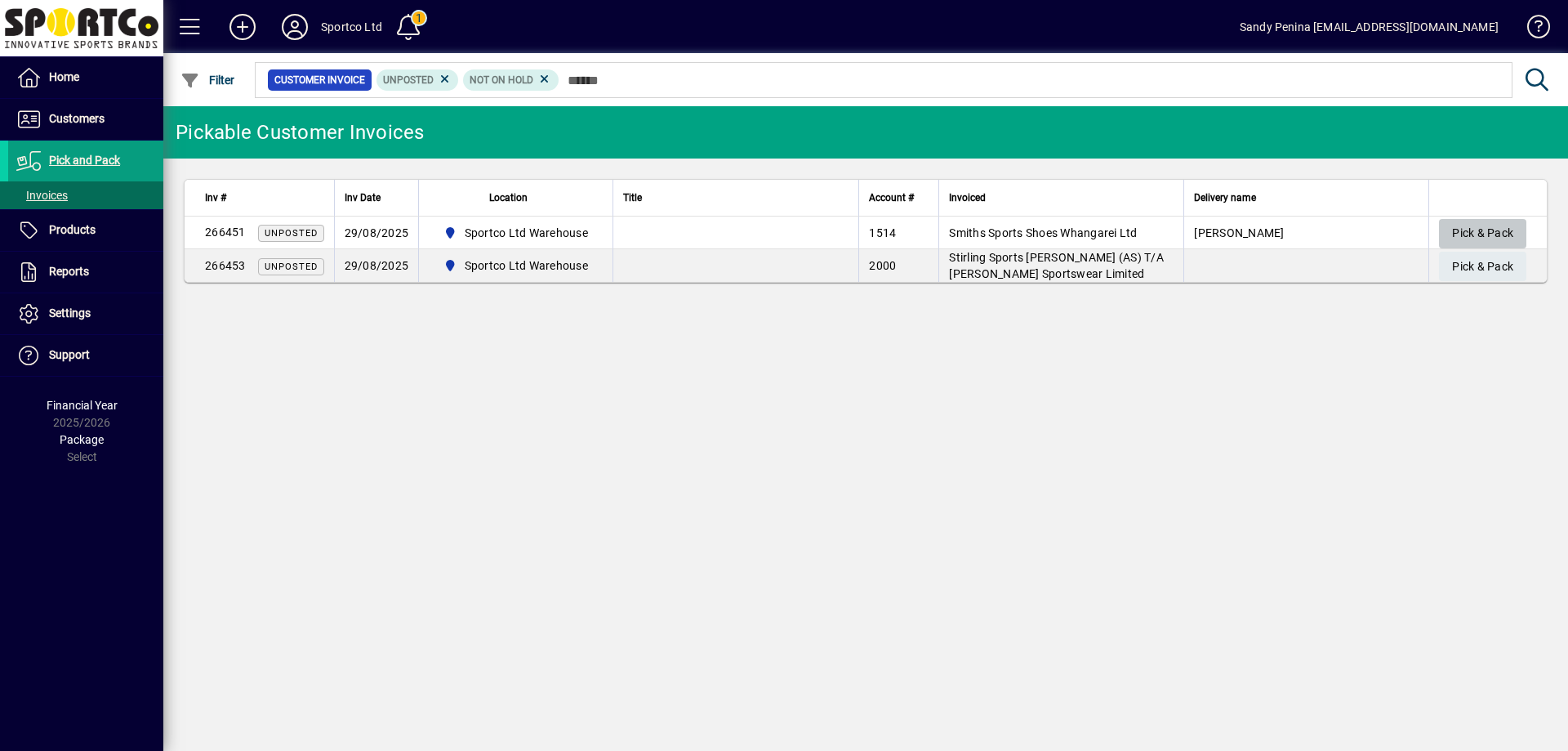
click at [1468, 227] on span "Pick & Pack" at bounding box center [1483, 233] width 62 height 27
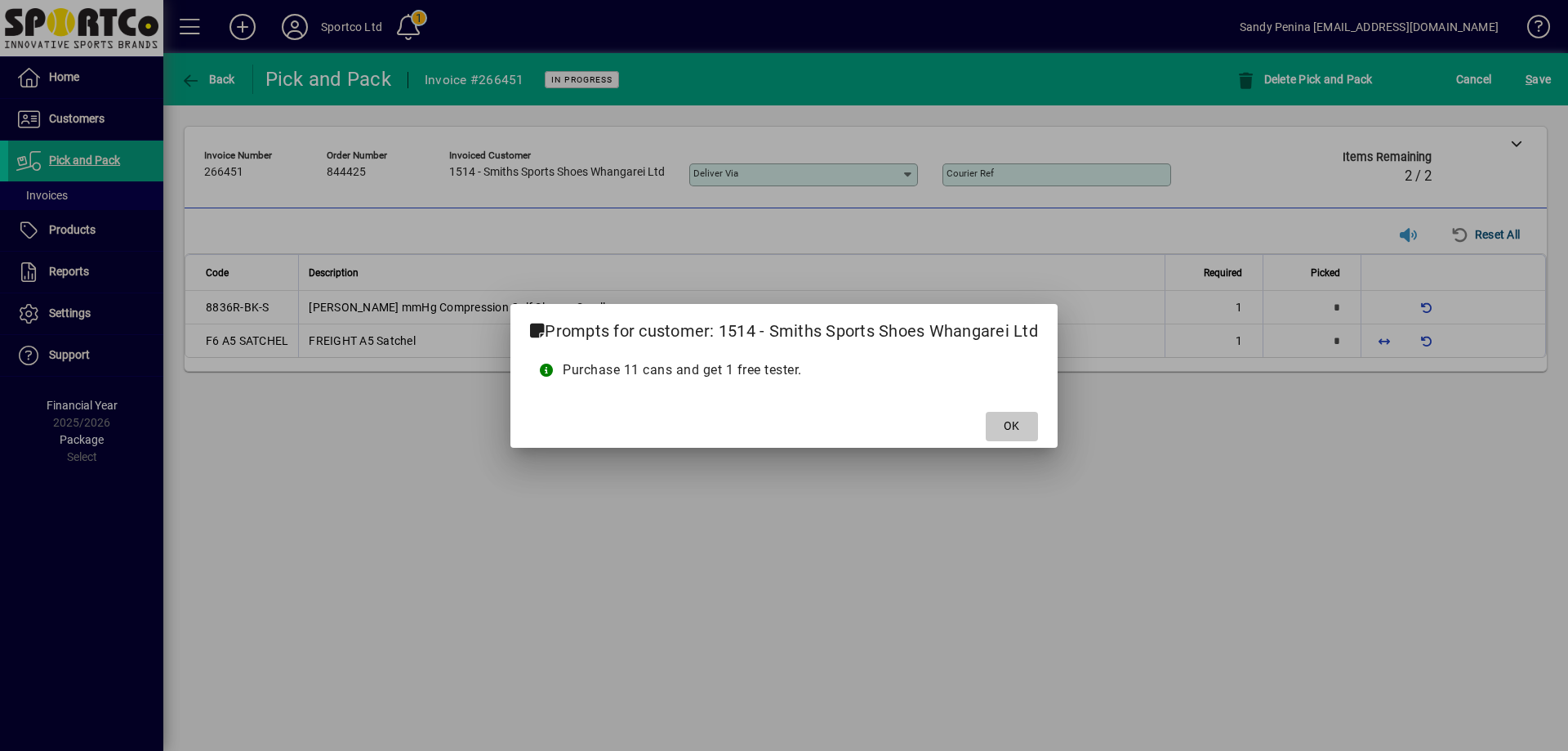
click at [1021, 435] on span at bounding box center [1012, 427] width 52 height 39
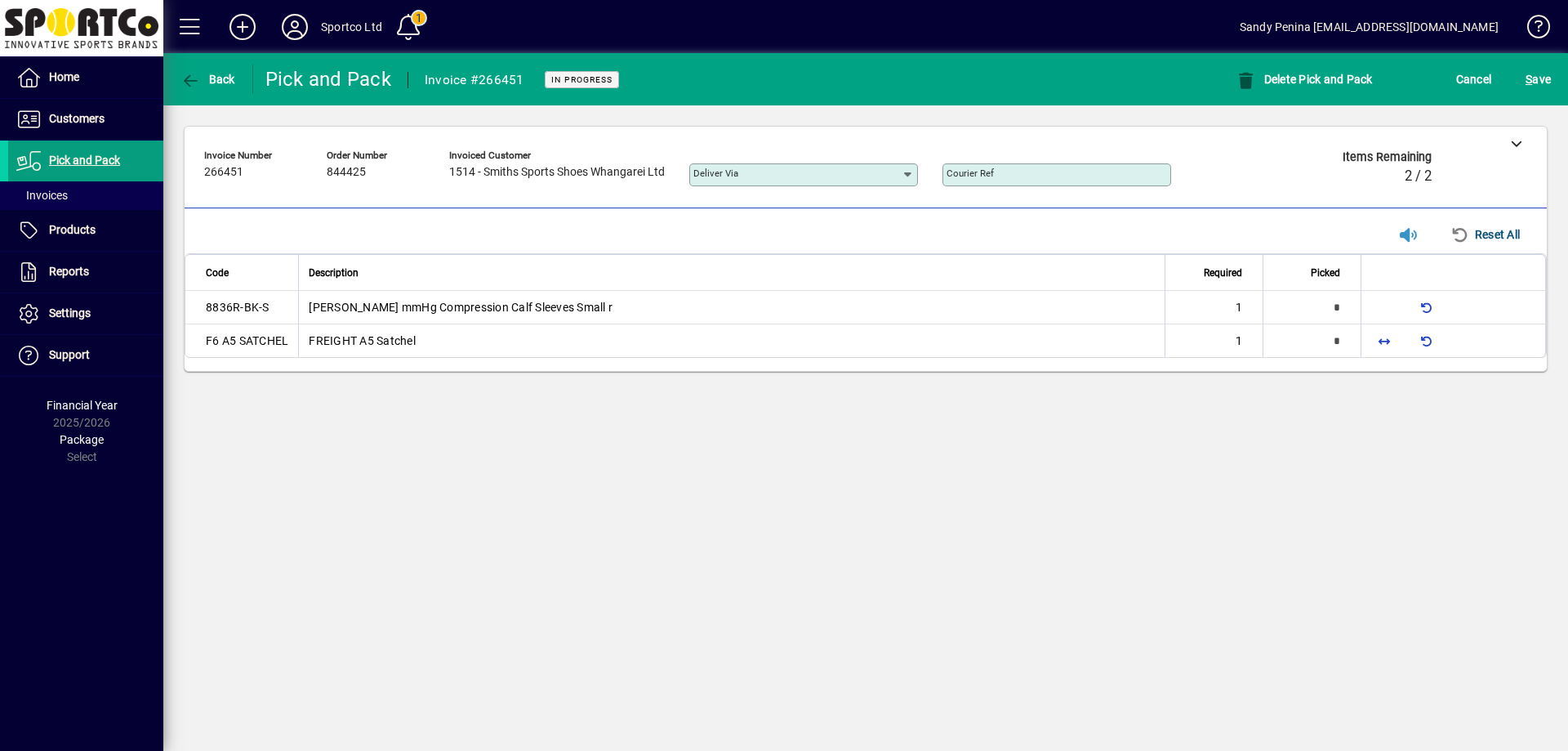
type input "*"
drag, startPoint x: 1393, startPoint y: 337, endPoint x: 1425, endPoint y: 370, distance: 46.0
click at [1391, 337] on span "button" at bounding box center [1385, 339] width 39 height 39
type input "*"
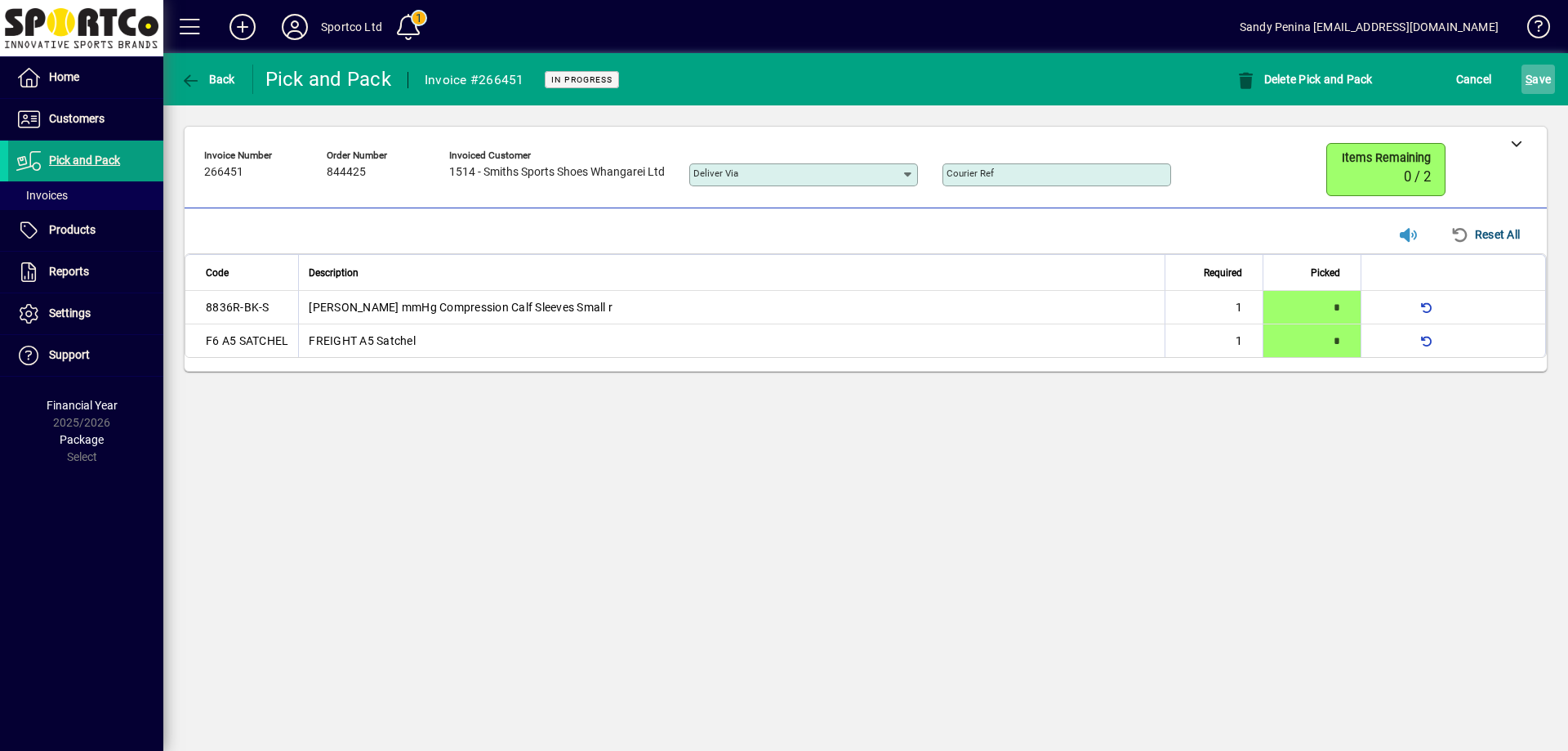
click at [1545, 75] on span "S ave" at bounding box center [1538, 79] width 26 height 26
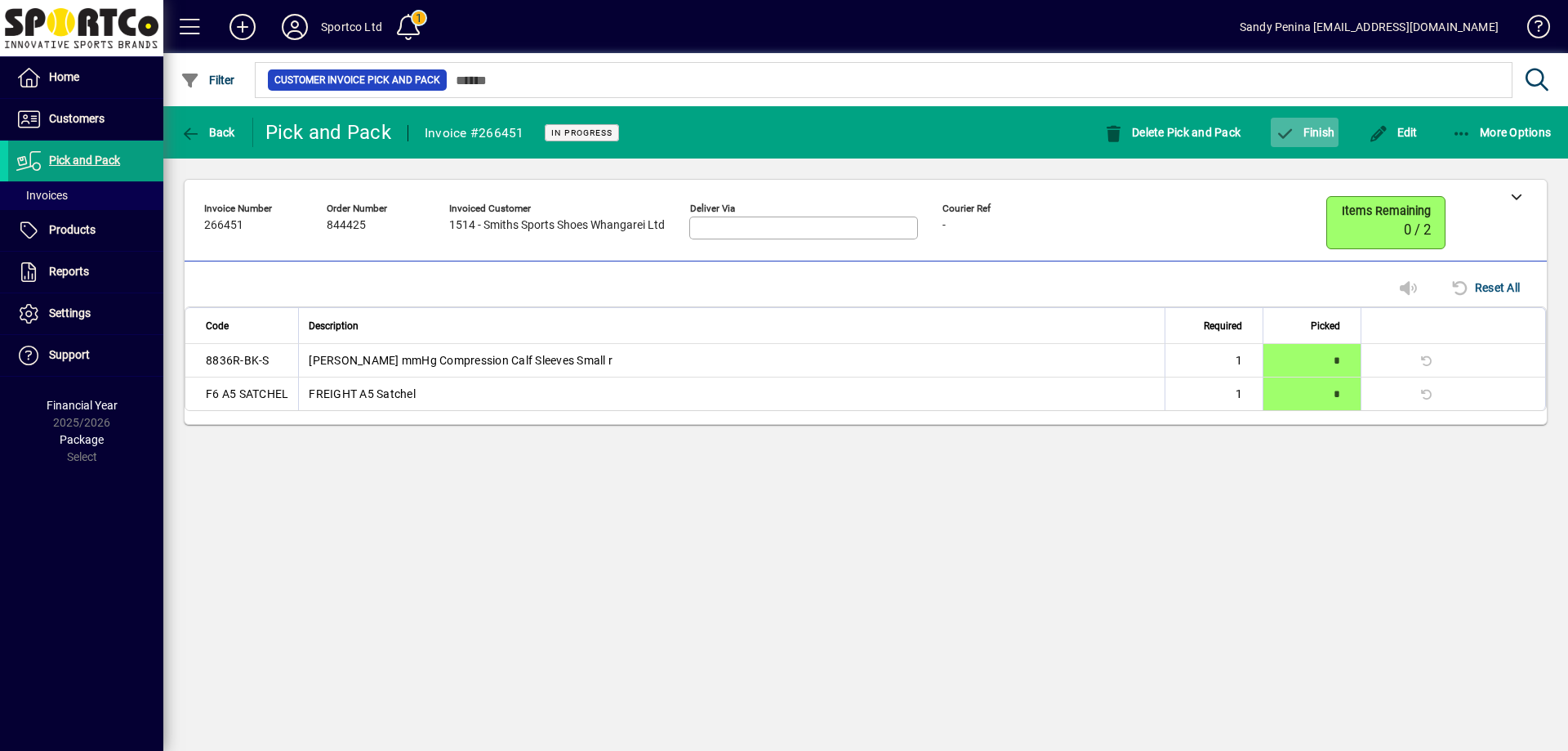
click at [1289, 137] on icon "button" at bounding box center [1285, 134] width 20 height 17
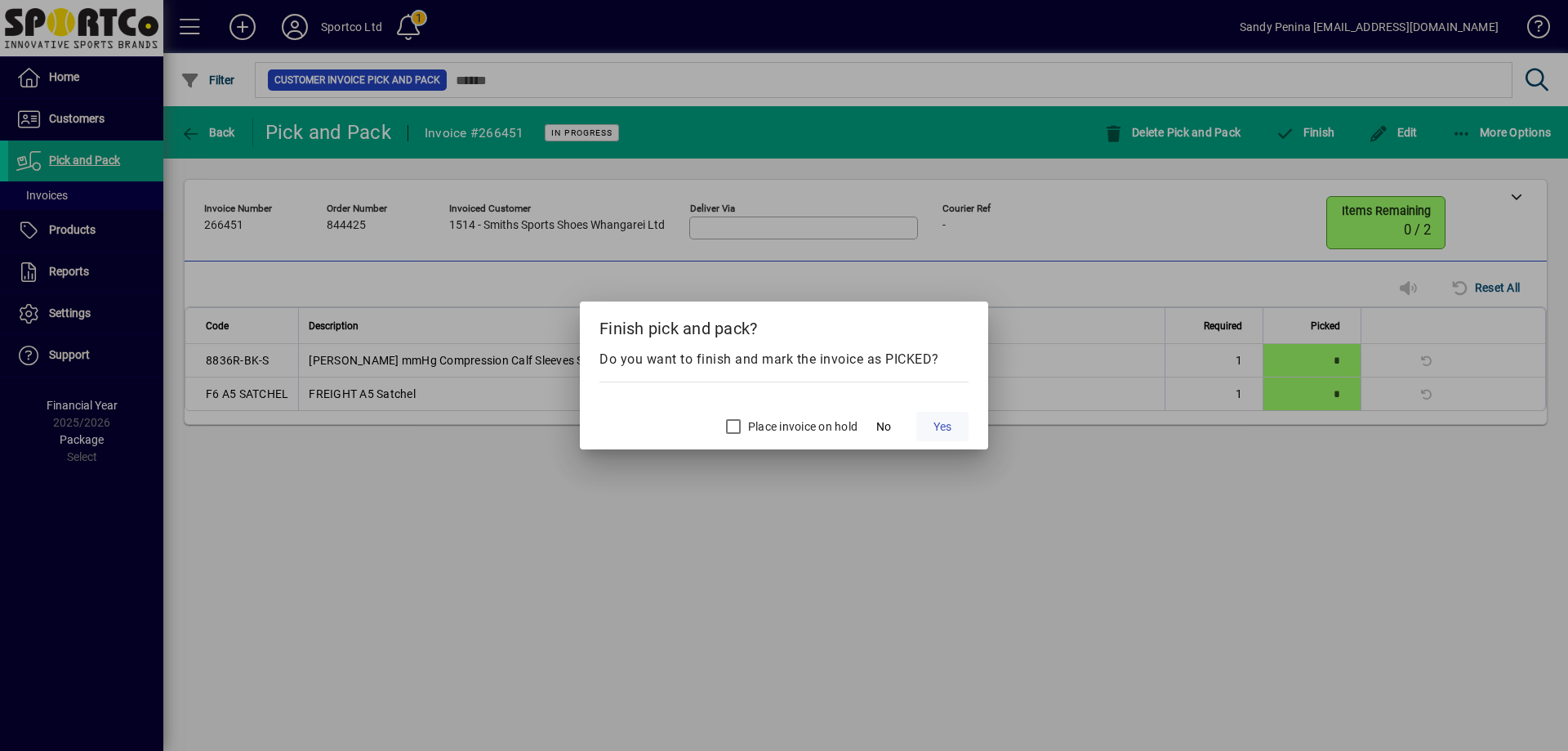
click at [940, 415] on span at bounding box center [942, 427] width 52 height 39
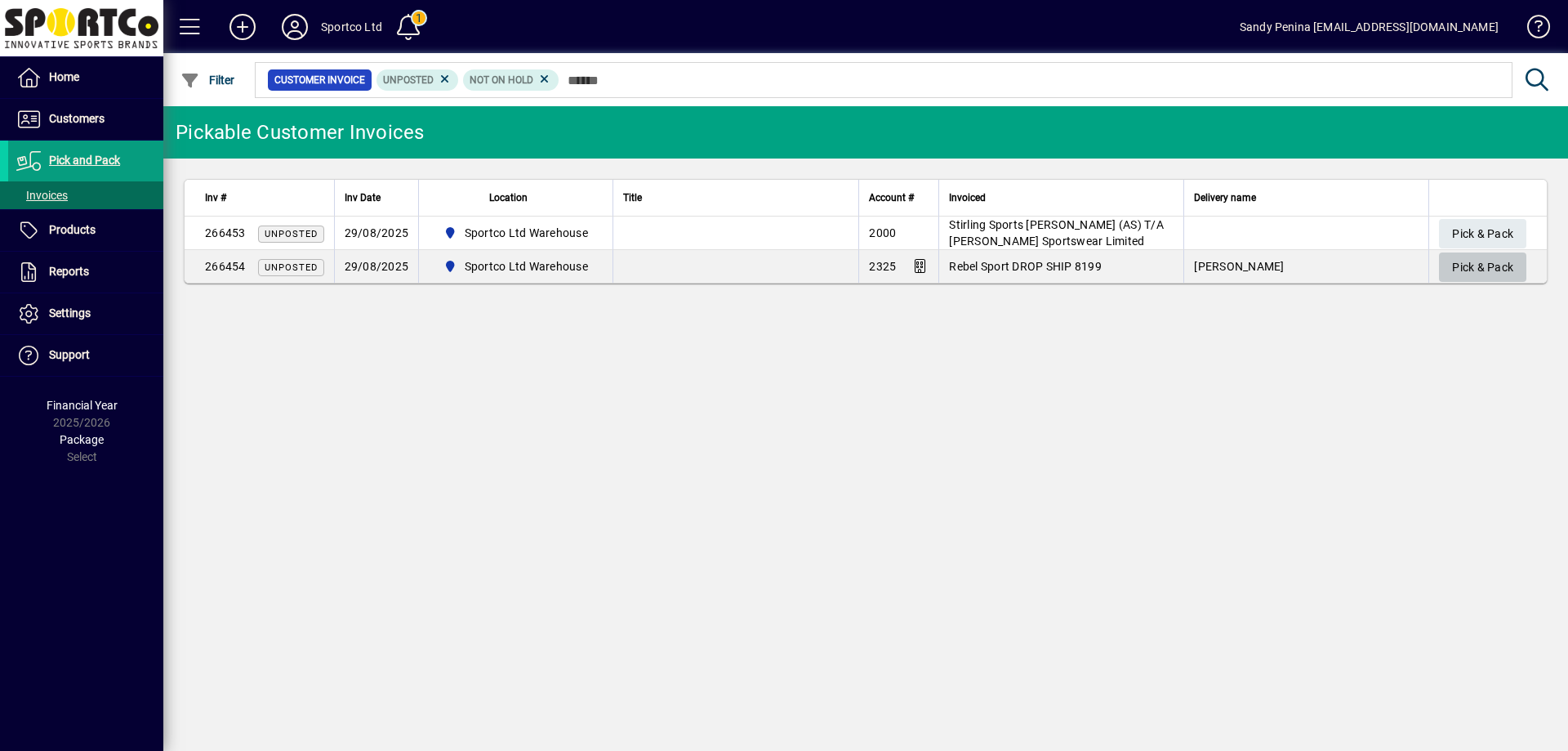
click at [1456, 268] on span "Pick & Pack" at bounding box center [1483, 267] width 62 height 27
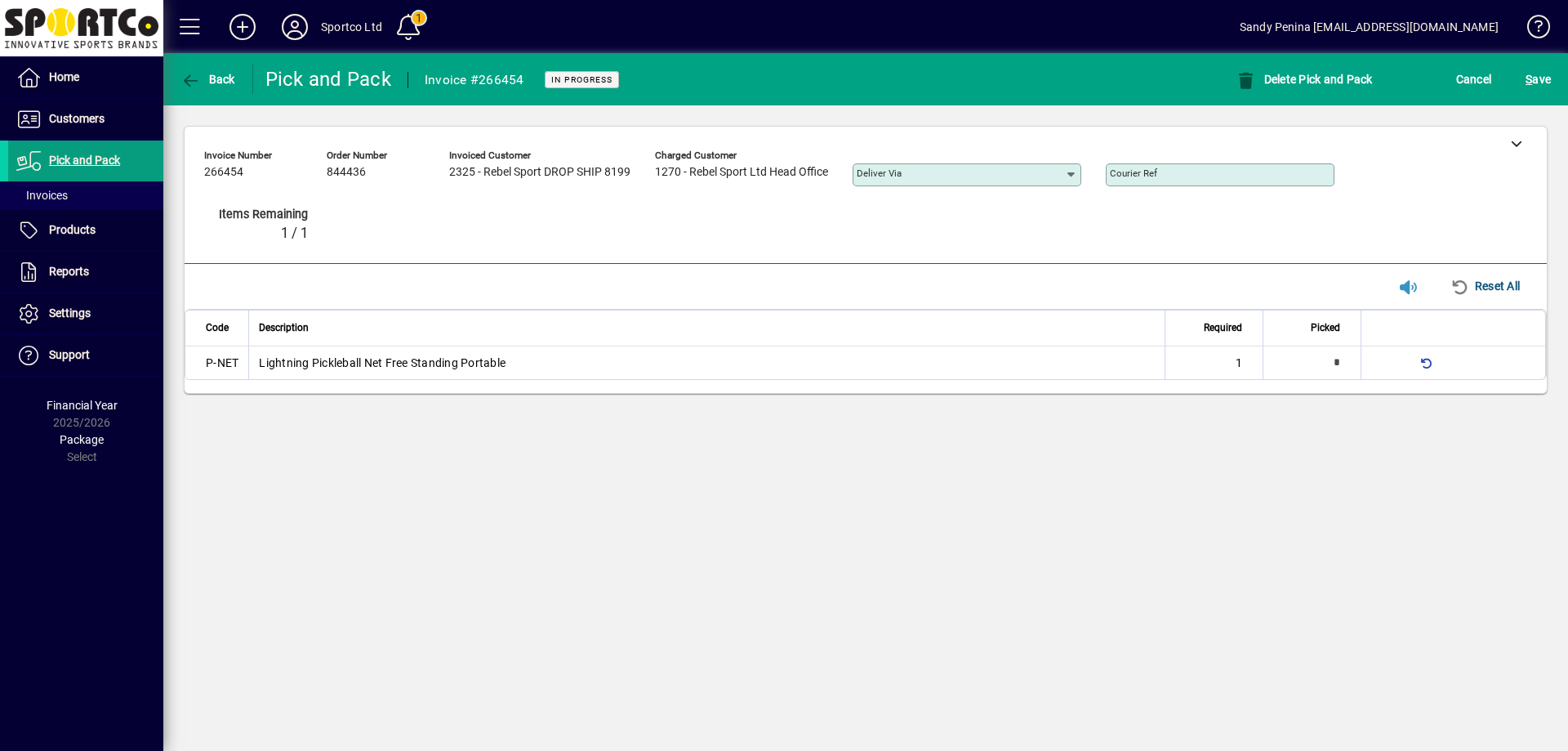
type input "*"
drag, startPoint x: 1540, startPoint y: 78, endPoint x: 1535, endPoint y: 123, distance: 45.3
click at [1535, 81] on span "S ave" at bounding box center [1538, 79] width 26 height 26
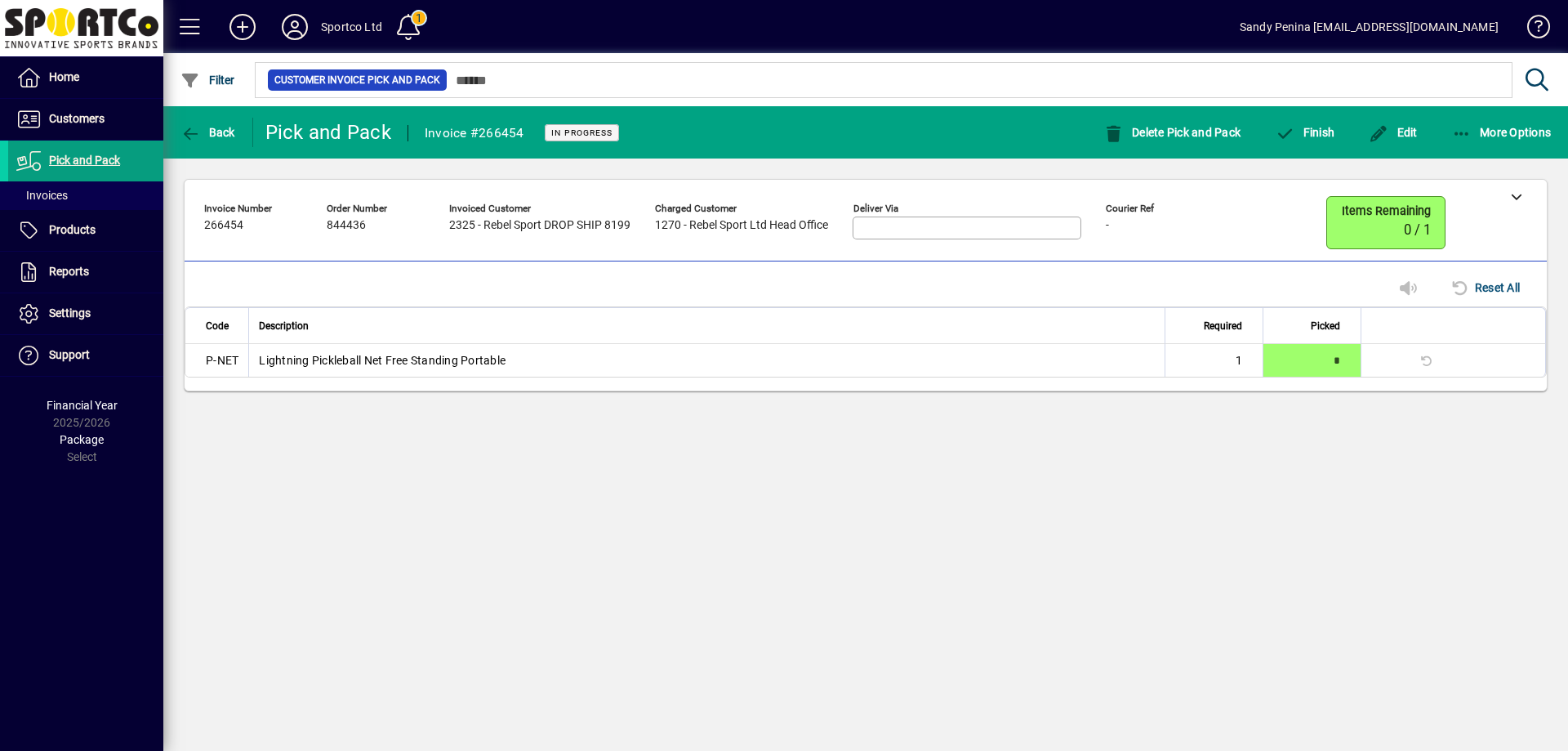
drag, startPoint x: 1521, startPoint y: 191, endPoint x: 1334, endPoint y: 215, distance: 188.5
click at [1516, 190] on div at bounding box center [1517, 196] width 62 height 33
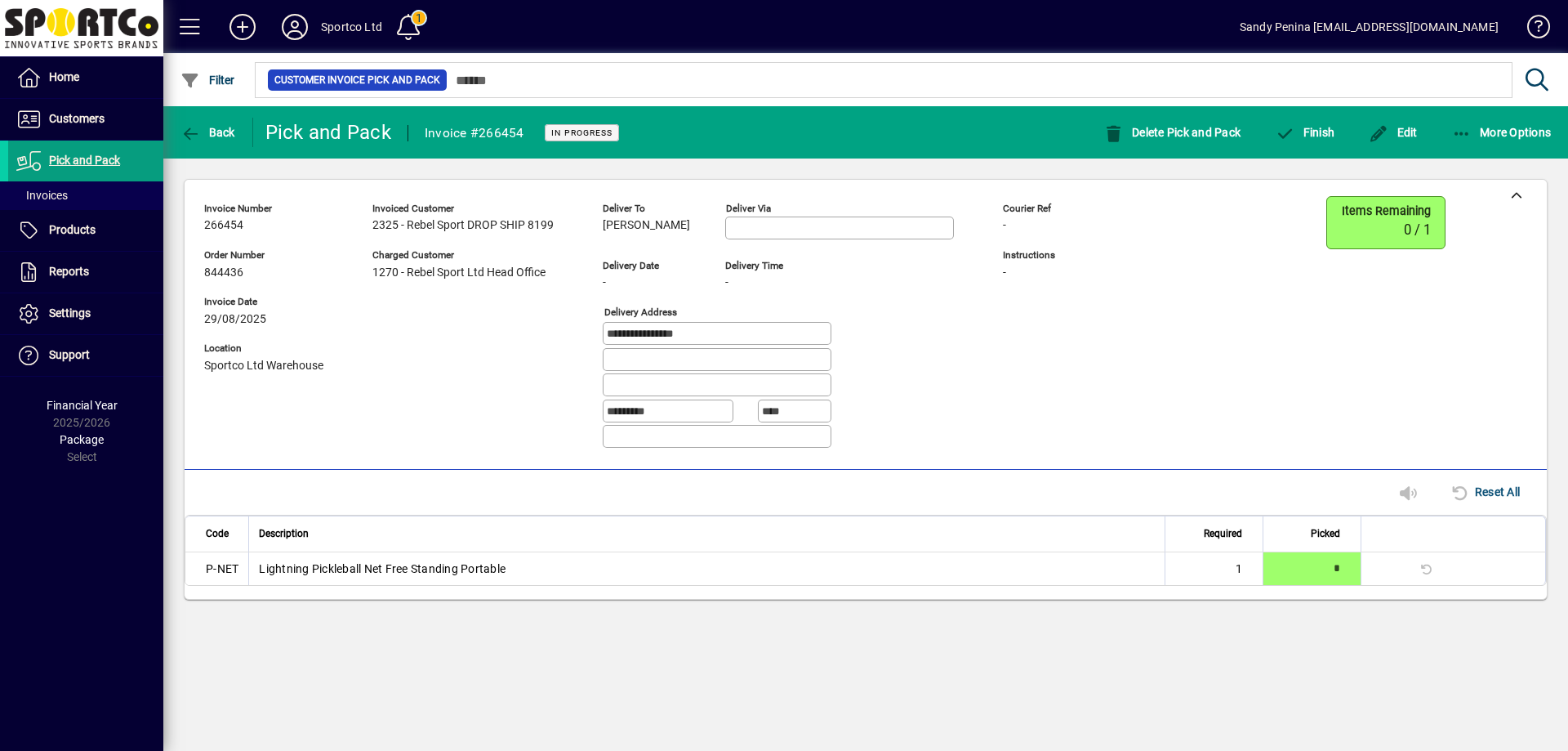
drag, startPoint x: 598, startPoint y: 228, endPoint x: 648, endPoint y: 229, distance: 50.0
click at [674, 237] on div "**********" at bounding box center [665, 328] width 921 height 265
copy span "James lopesi"
drag, startPoint x: 726, startPoint y: 331, endPoint x: 538, endPoint y: 355, distance: 189.5
click at [538, 355] on div "**********" at bounding box center [665, 328] width 921 height 265
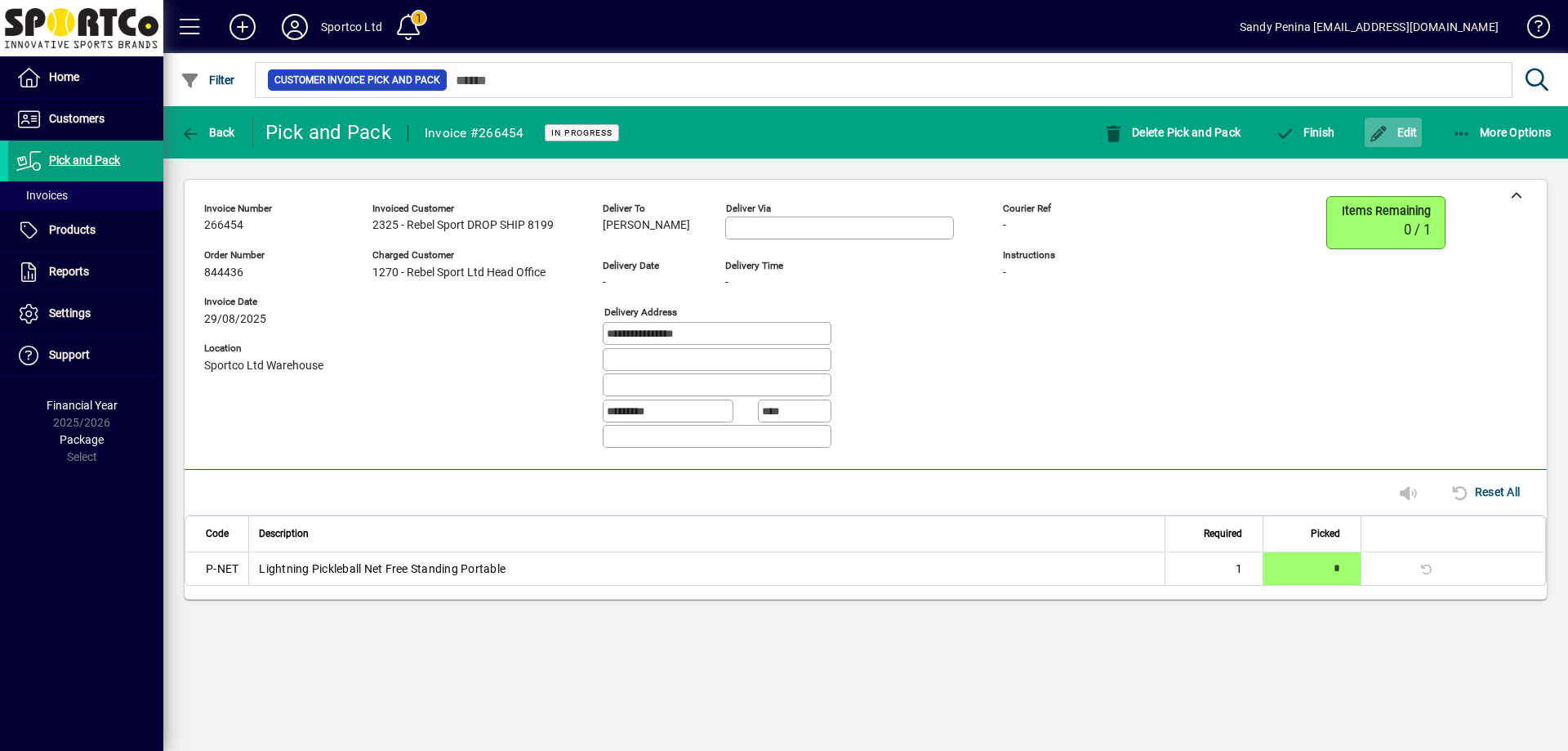
click at [1413, 132] on span "Edit" at bounding box center [1393, 132] width 49 height 13
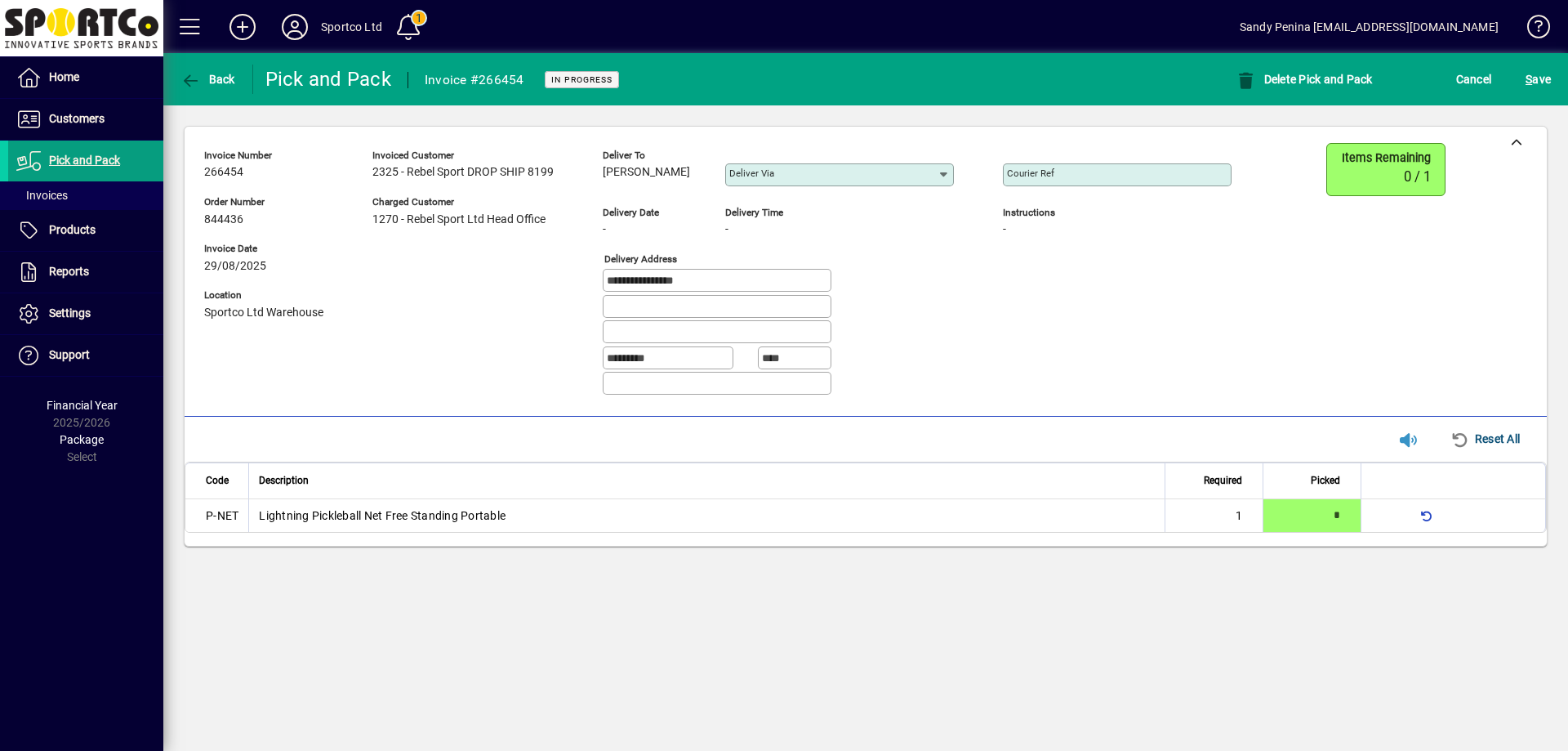
click at [1081, 174] on input "Courier Ref" at bounding box center [1119, 175] width 224 height 13
paste input "**********"
type input "**********"
click at [1523, 78] on span "submit" at bounding box center [1539, 79] width 33 height 39
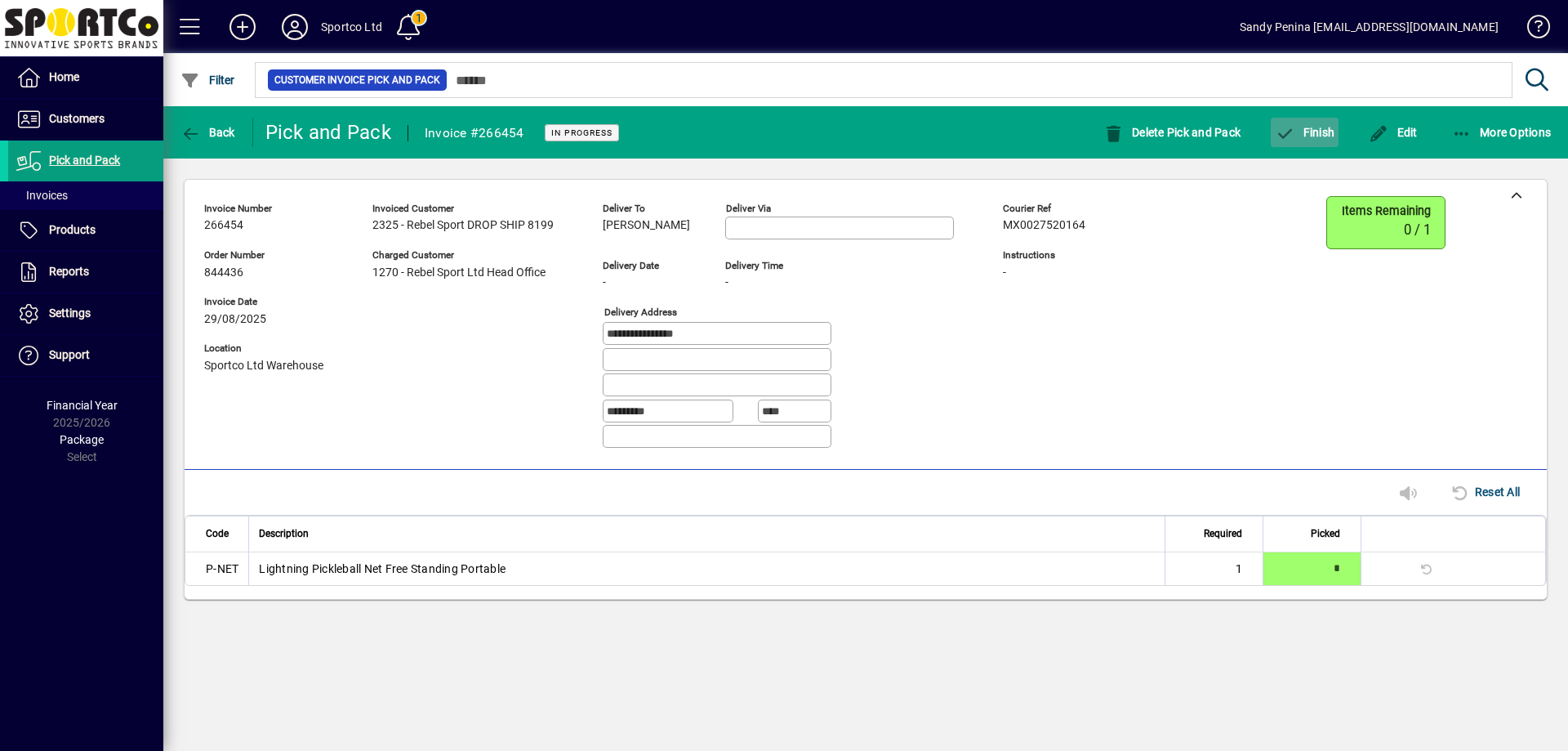
click at [1289, 134] on icon "button" at bounding box center [1285, 134] width 20 height 17
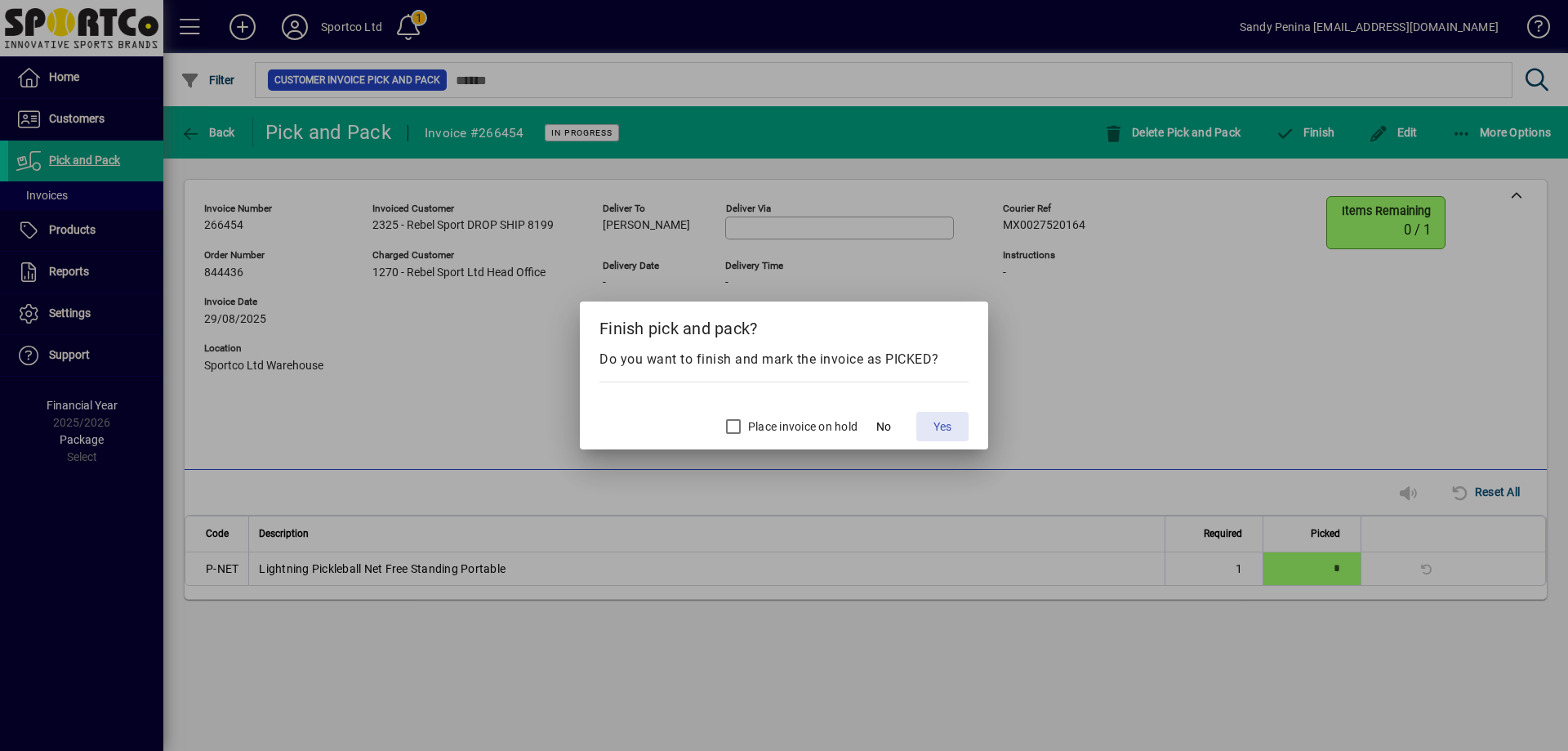
click at [942, 428] on span "Yes" at bounding box center [942, 427] width 18 height 17
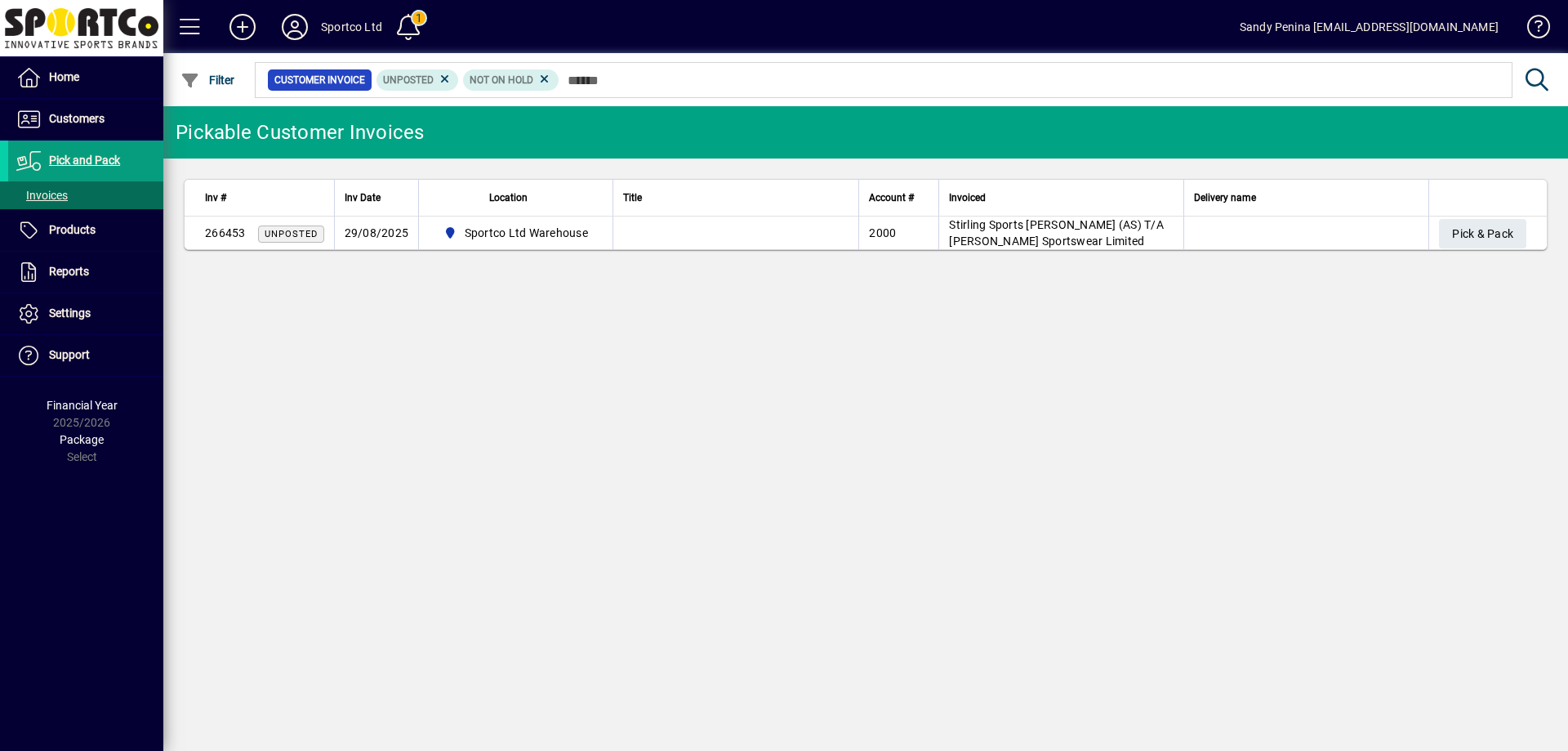
click at [1469, 216] on th at bounding box center [1488, 198] width 118 height 37
click at [1475, 227] on span "Pick & Pack" at bounding box center [1483, 234] width 62 height 27
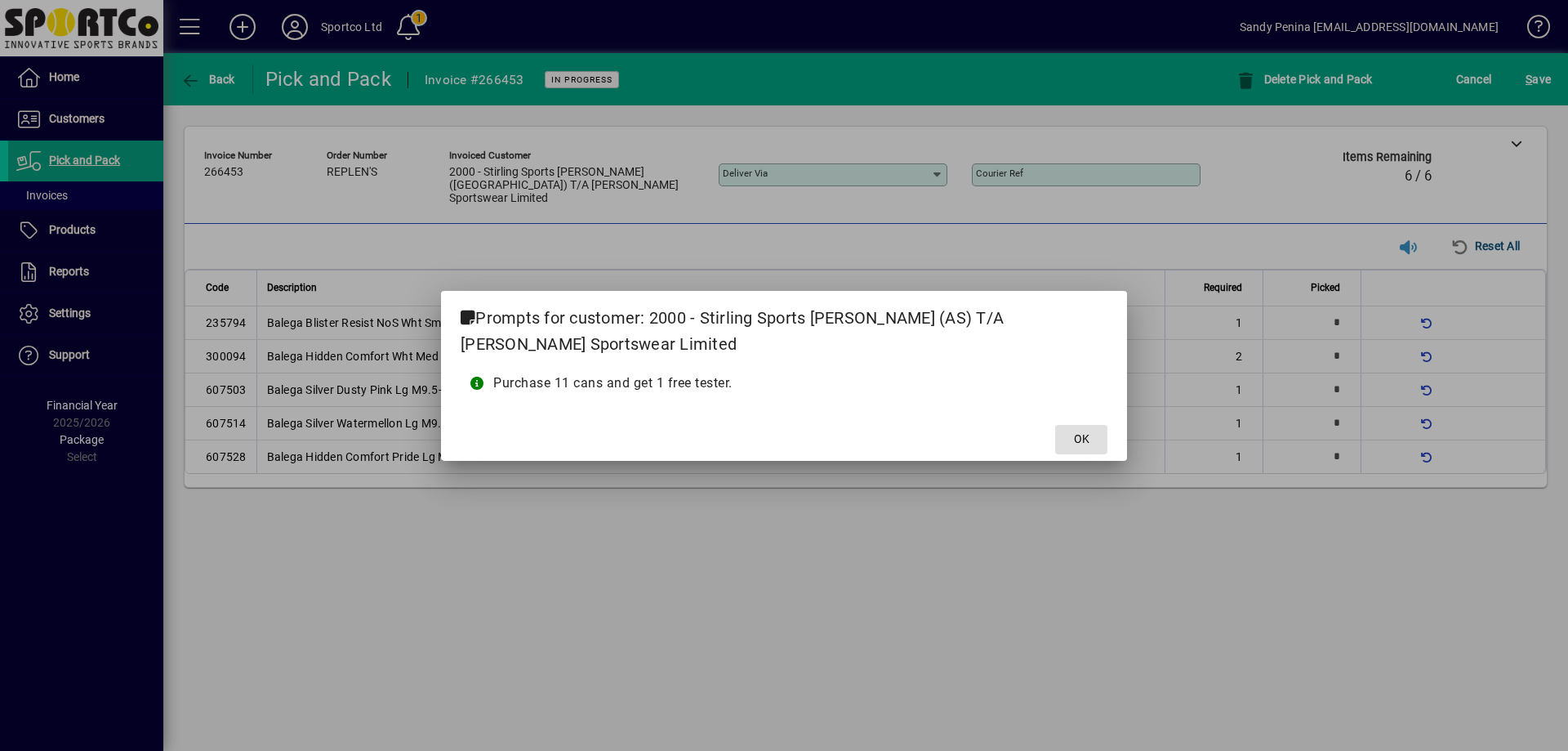
click at [1055, 425] on button "OK" at bounding box center [1081, 439] width 52 height 29
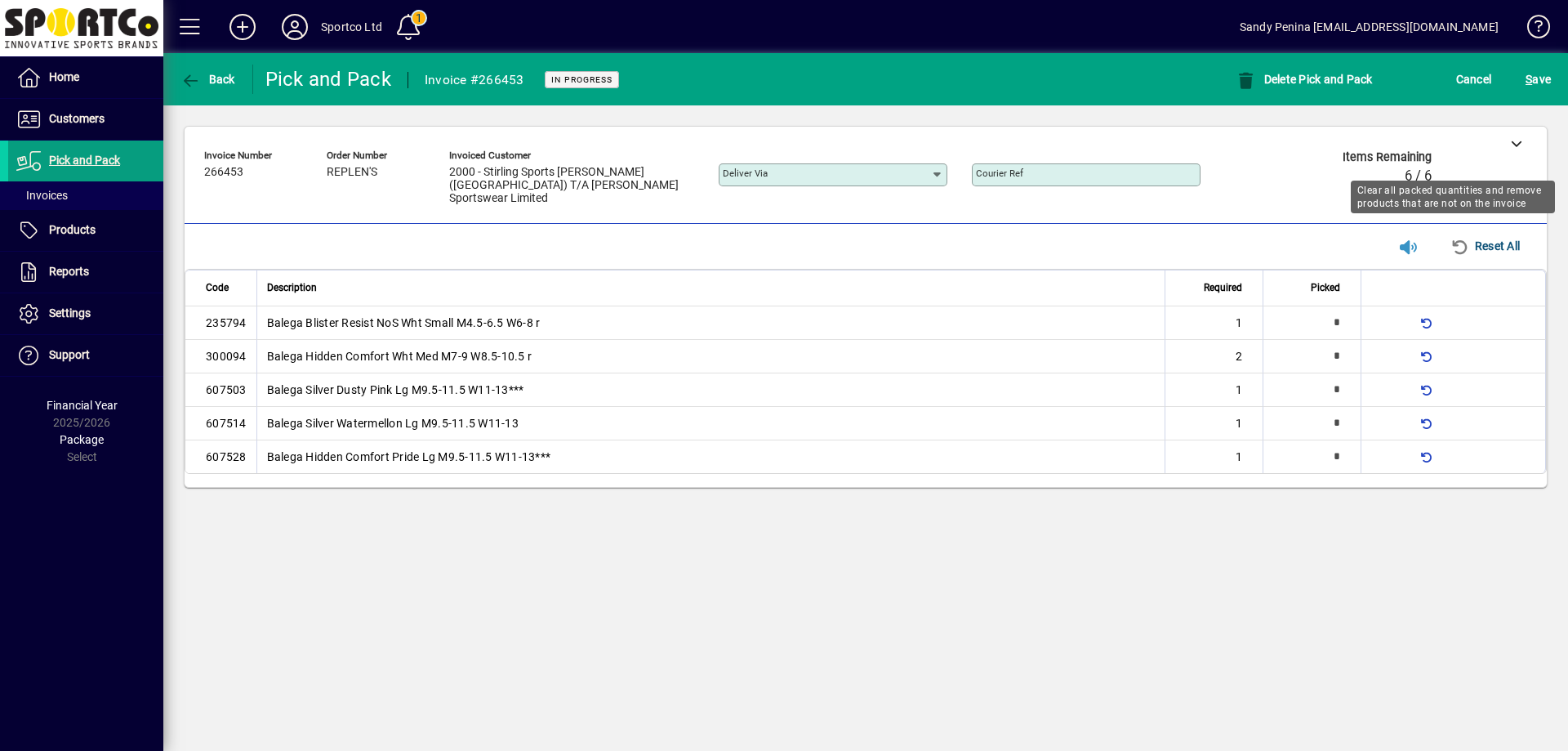
type input "*"
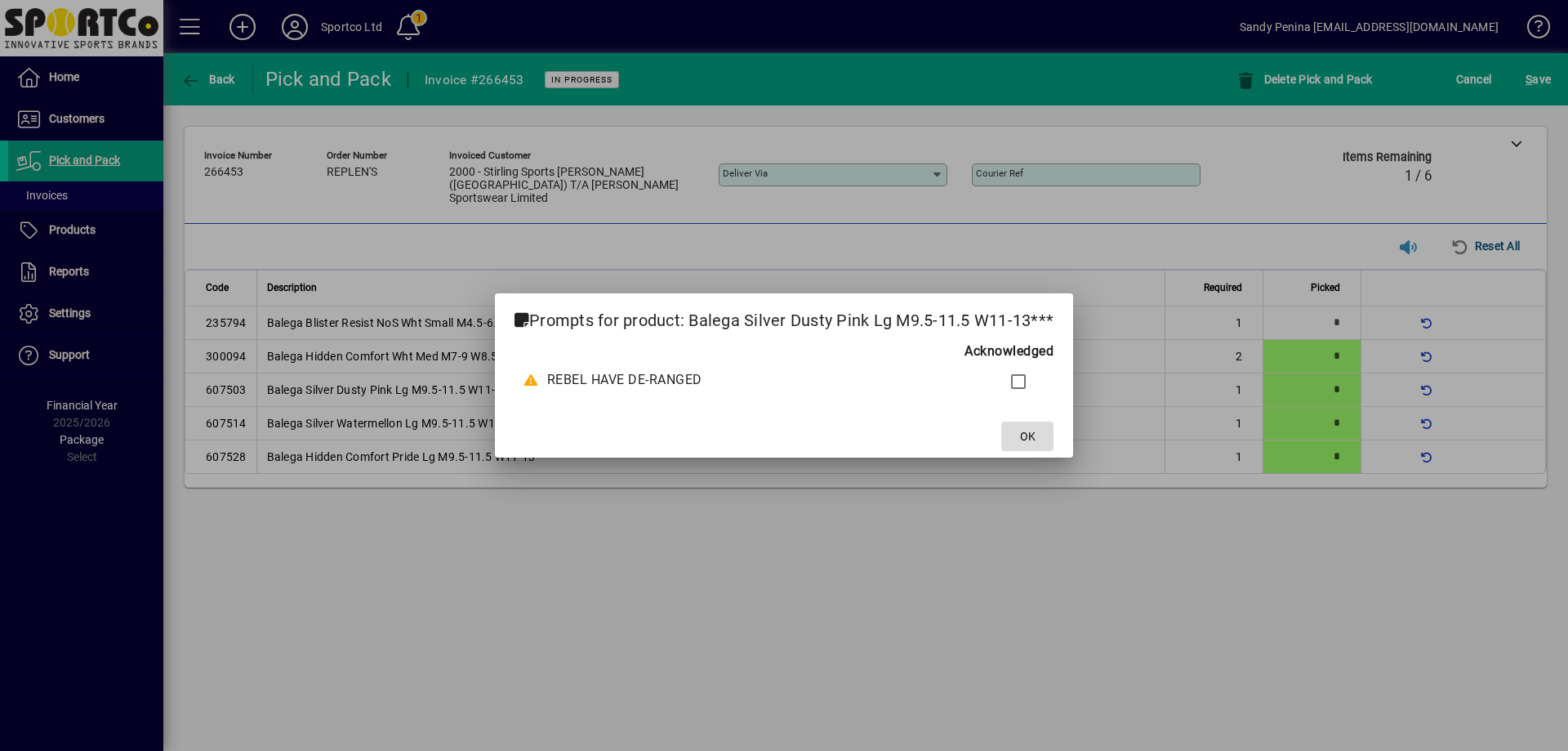
click at [1017, 417] on span at bounding box center [1027, 436] width 52 height 39
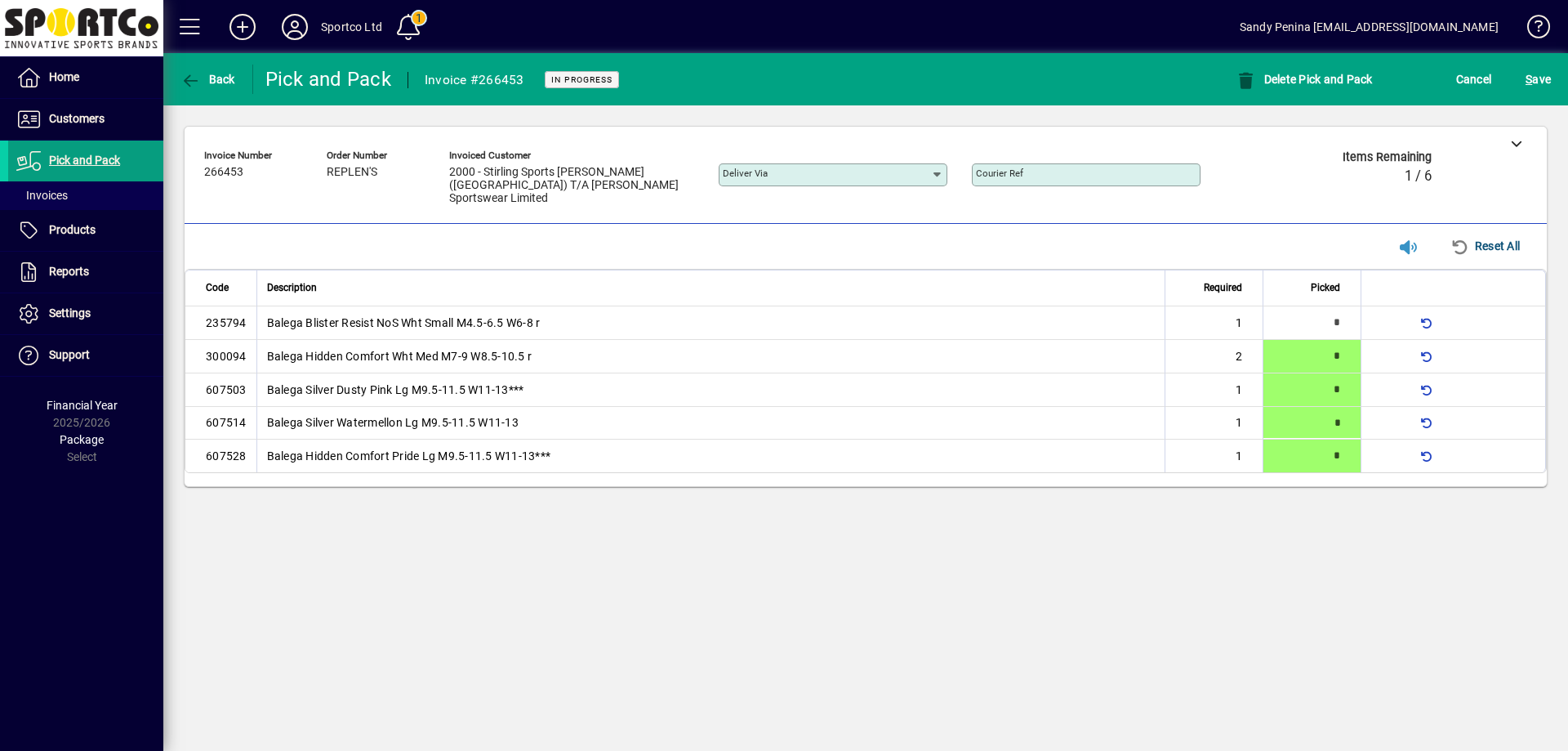
type input "*"
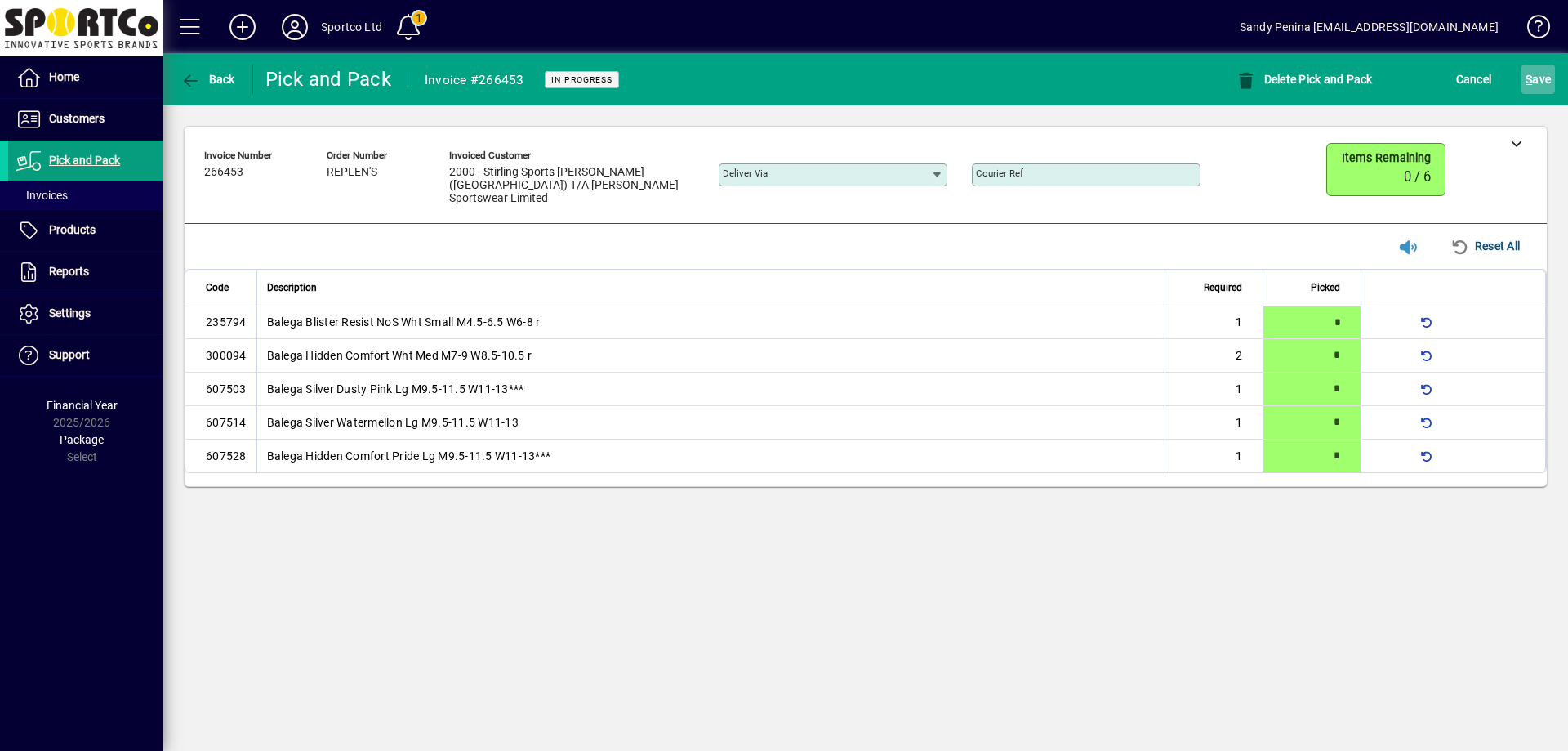
drag, startPoint x: 1549, startPoint y: 63, endPoint x: 1534, endPoint y: 60, distance: 15.3
click at [1549, 64] on span "submit" at bounding box center [1539, 79] width 33 height 39
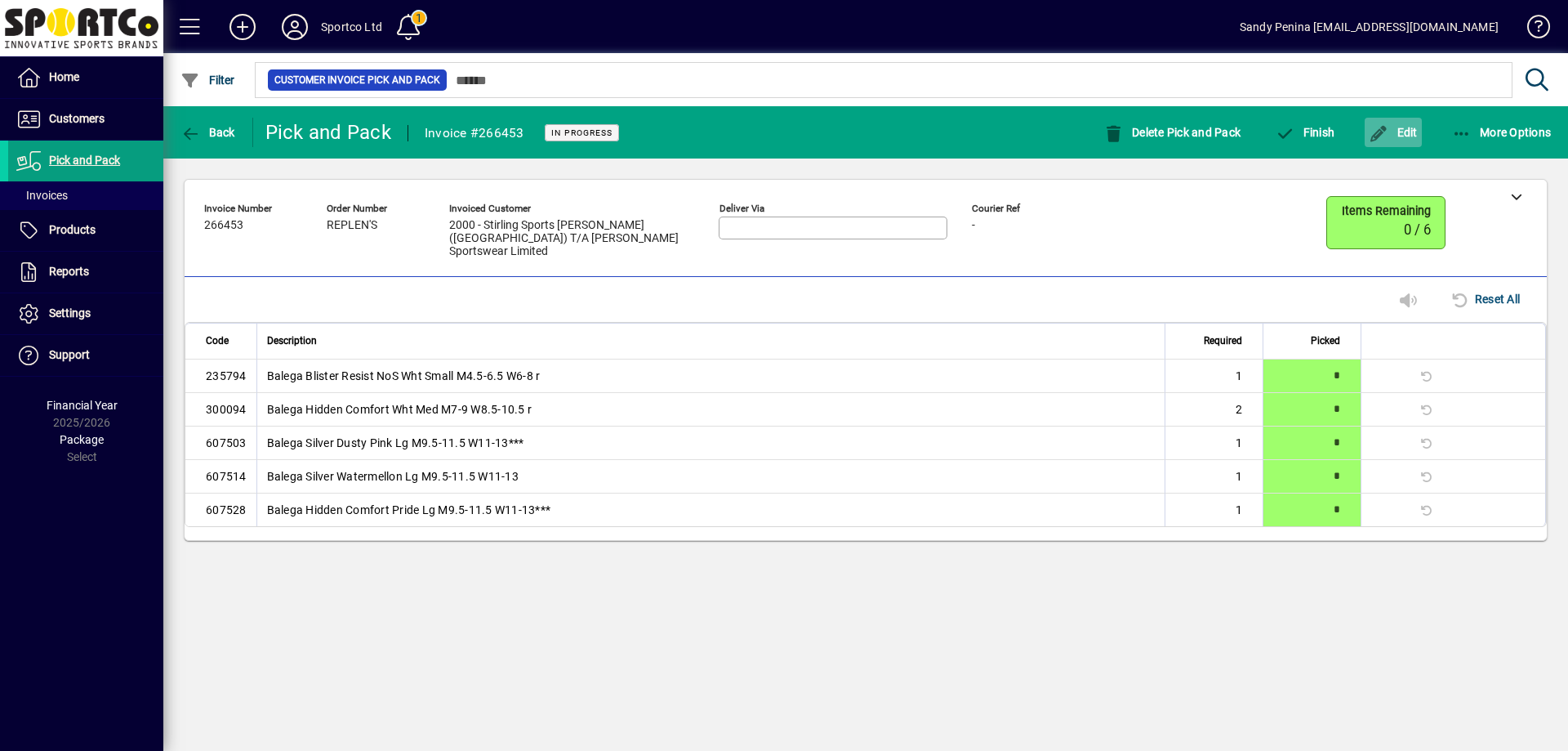
click at [1390, 136] on span "Edit" at bounding box center [1393, 132] width 49 height 13
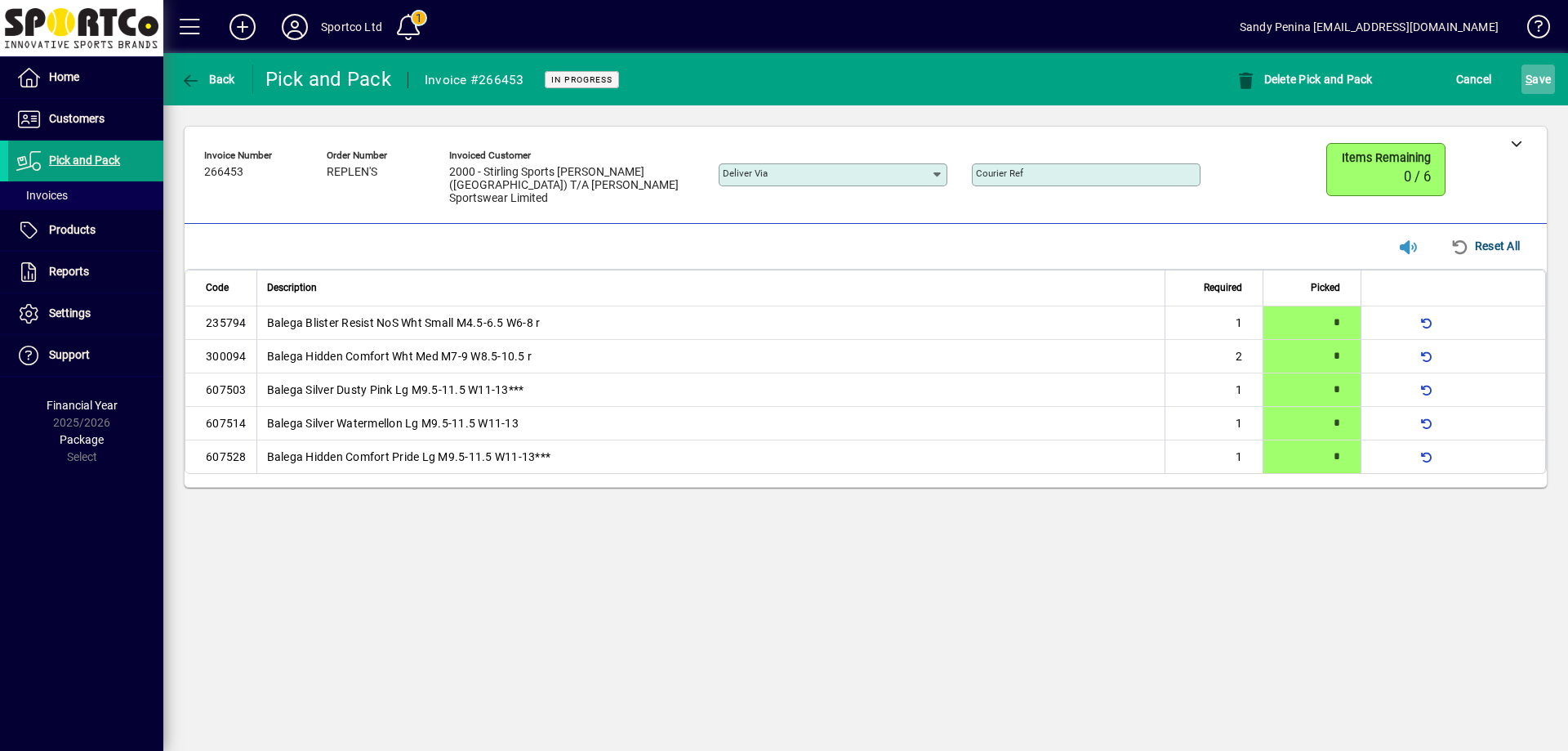
click at [1523, 68] on span "submit" at bounding box center [1539, 79] width 33 height 39
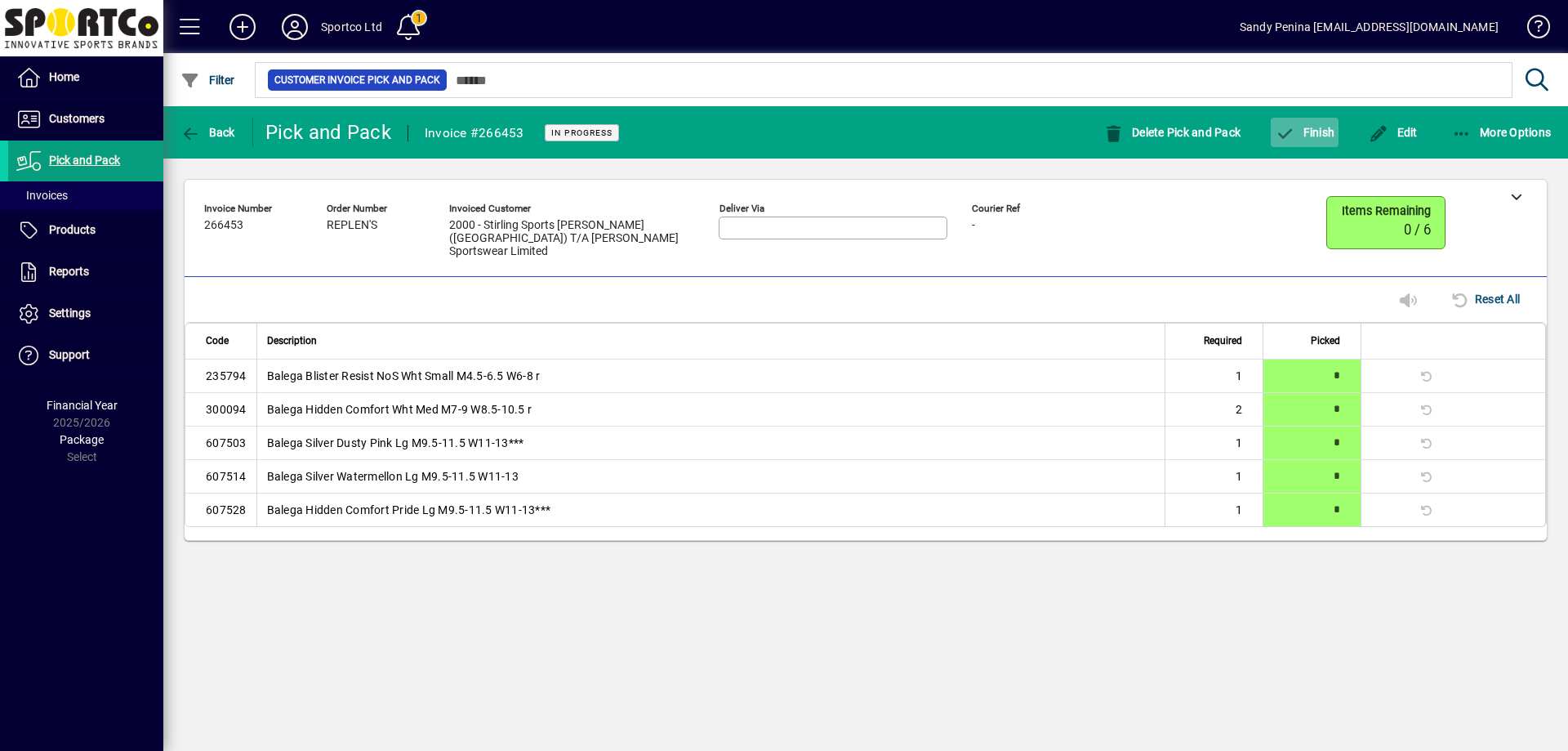
click at [1283, 140] on icon "button" at bounding box center [1285, 134] width 20 height 17
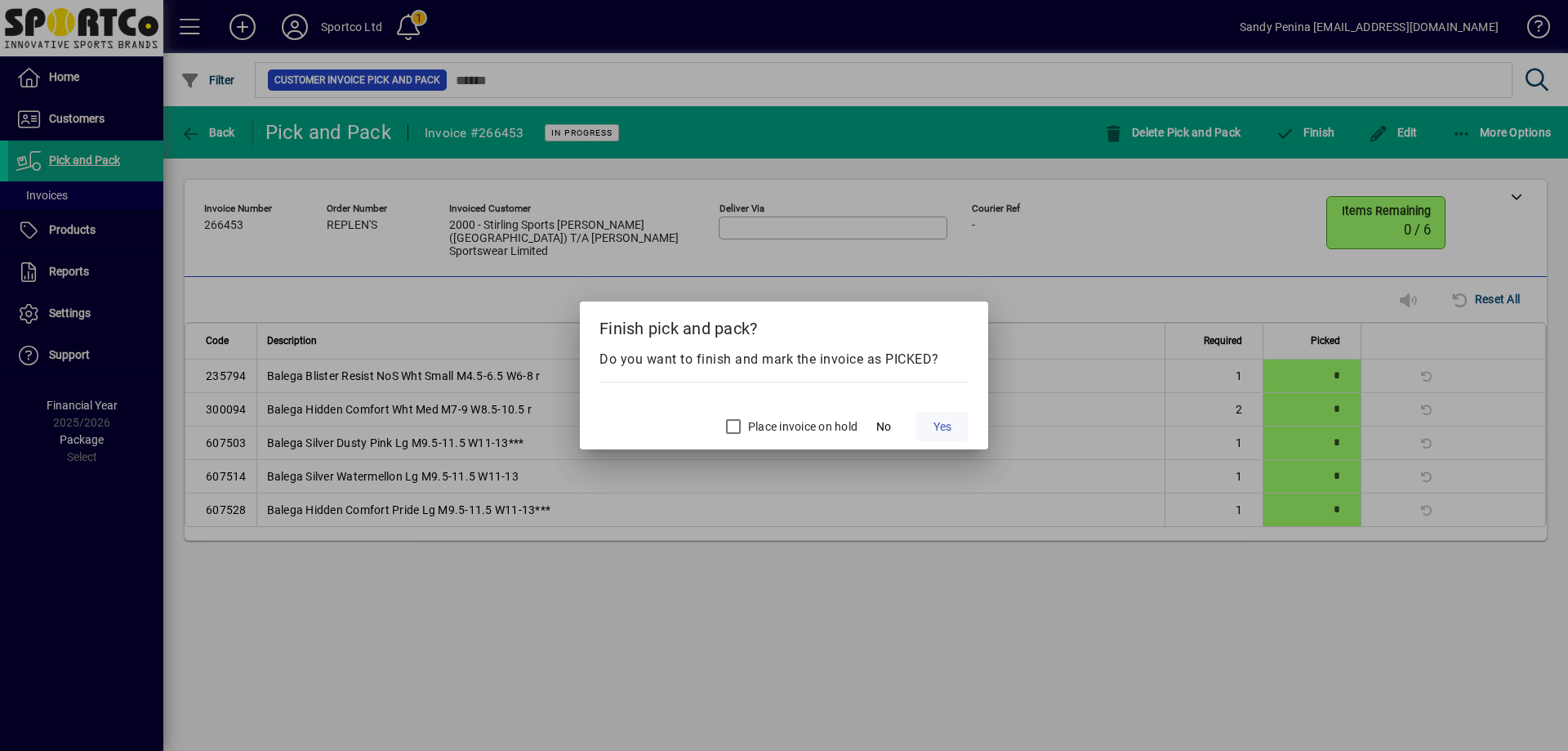
click at [937, 428] on span "Yes" at bounding box center [942, 427] width 18 height 17
